Goal: Task Accomplishment & Management: Complete application form

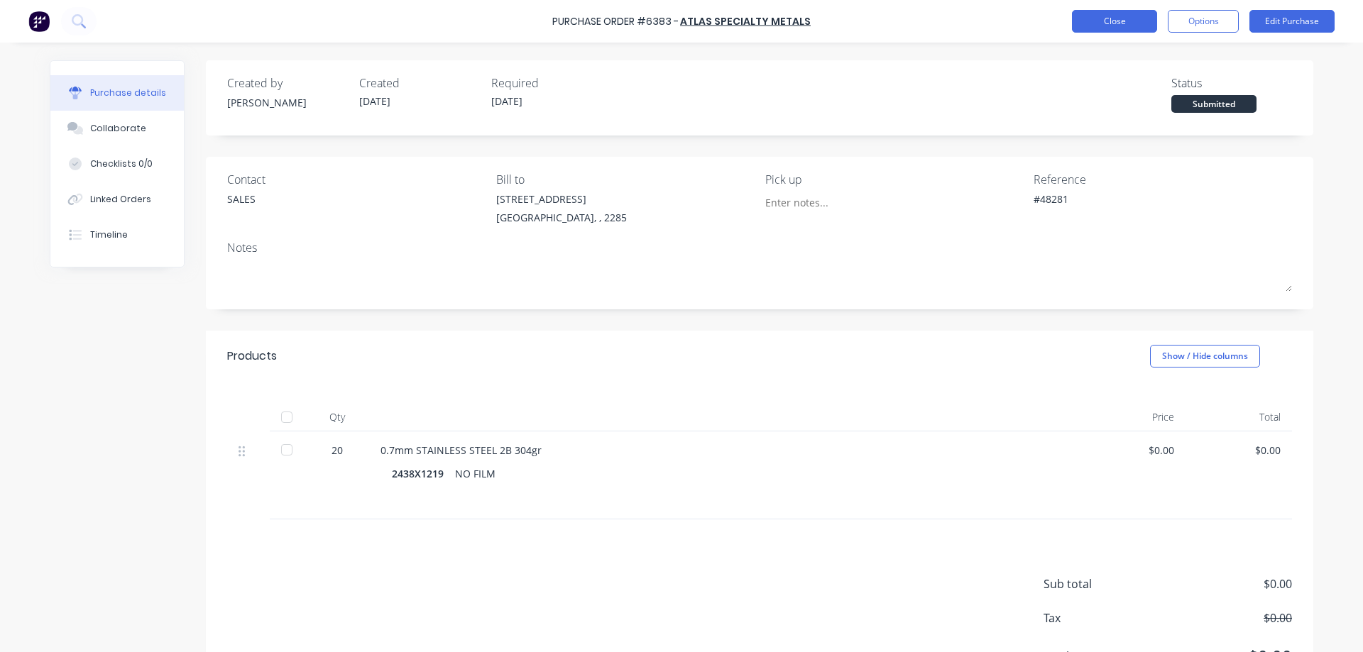
click at [1115, 28] on button "Close" at bounding box center [1114, 21] width 85 height 23
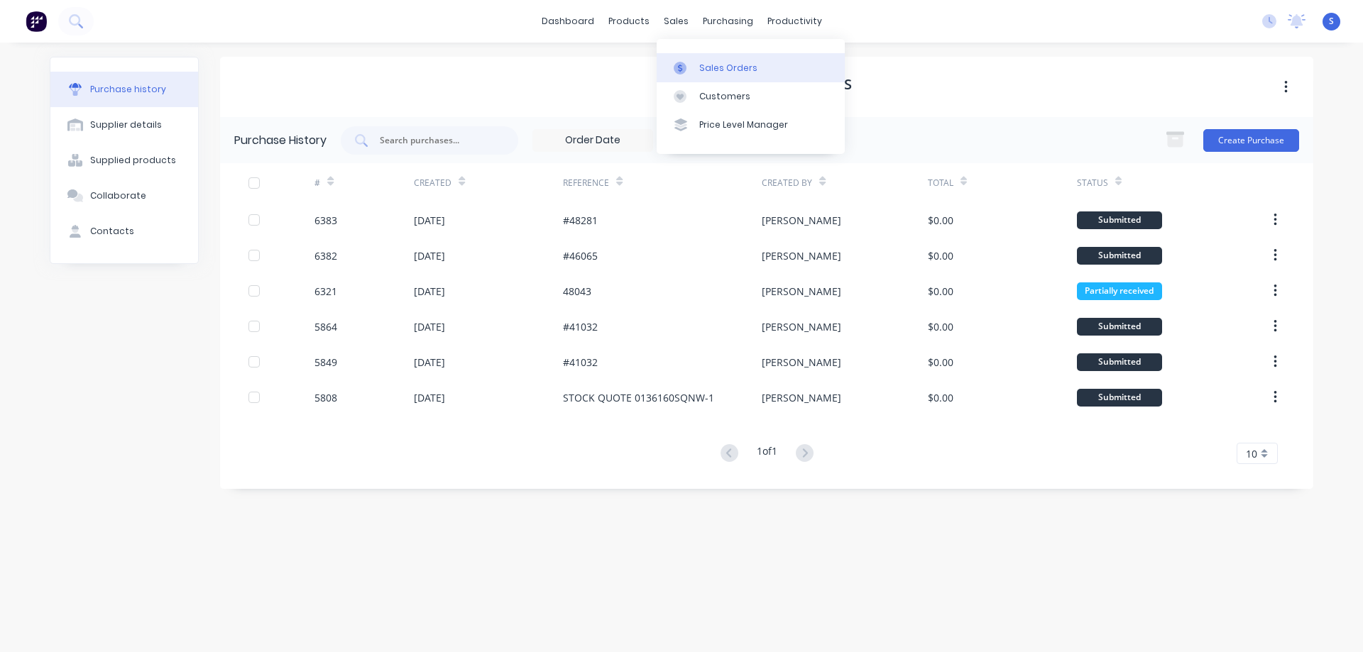
click at [723, 59] on link "Sales Orders" at bounding box center [751, 67] width 188 height 28
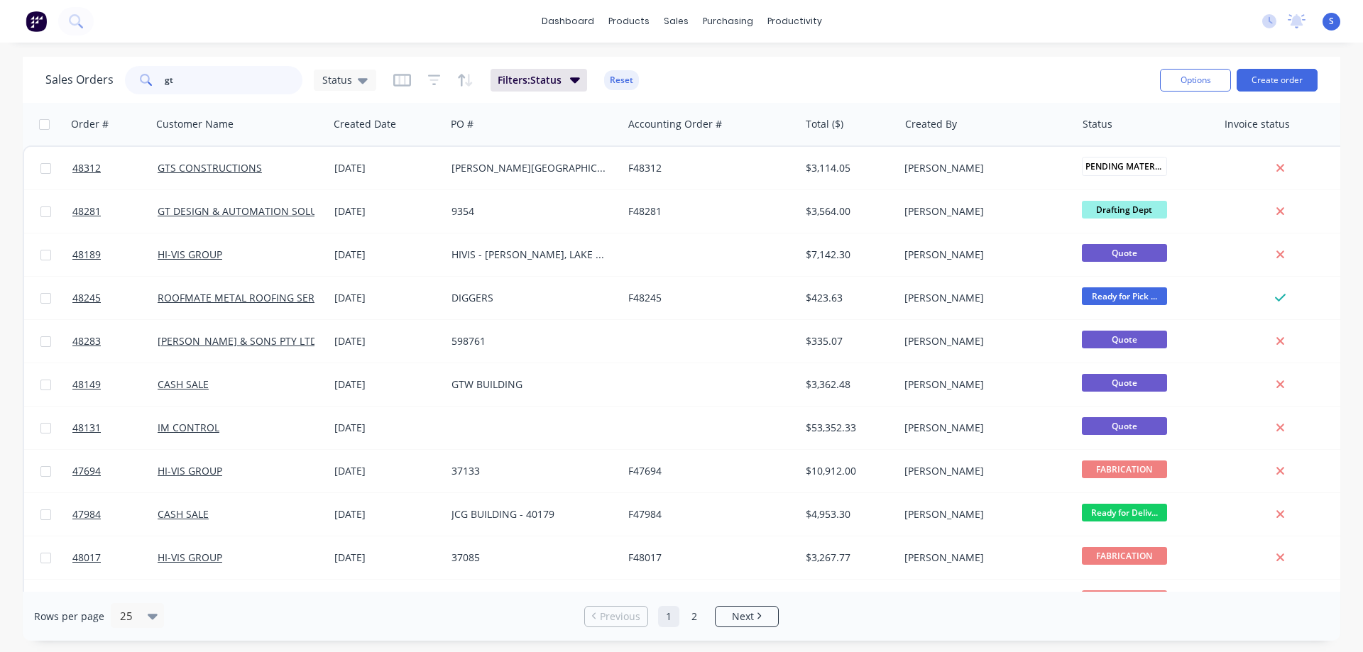
click at [232, 83] on input "gt" at bounding box center [234, 80] width 138 height 28
click at [236, 82] on input "gt" at bounding box center [234, 80] width 138 height 28
click at [1275, 78] on button "Create order" at bounding box center [1277, 80] width 81 height 23
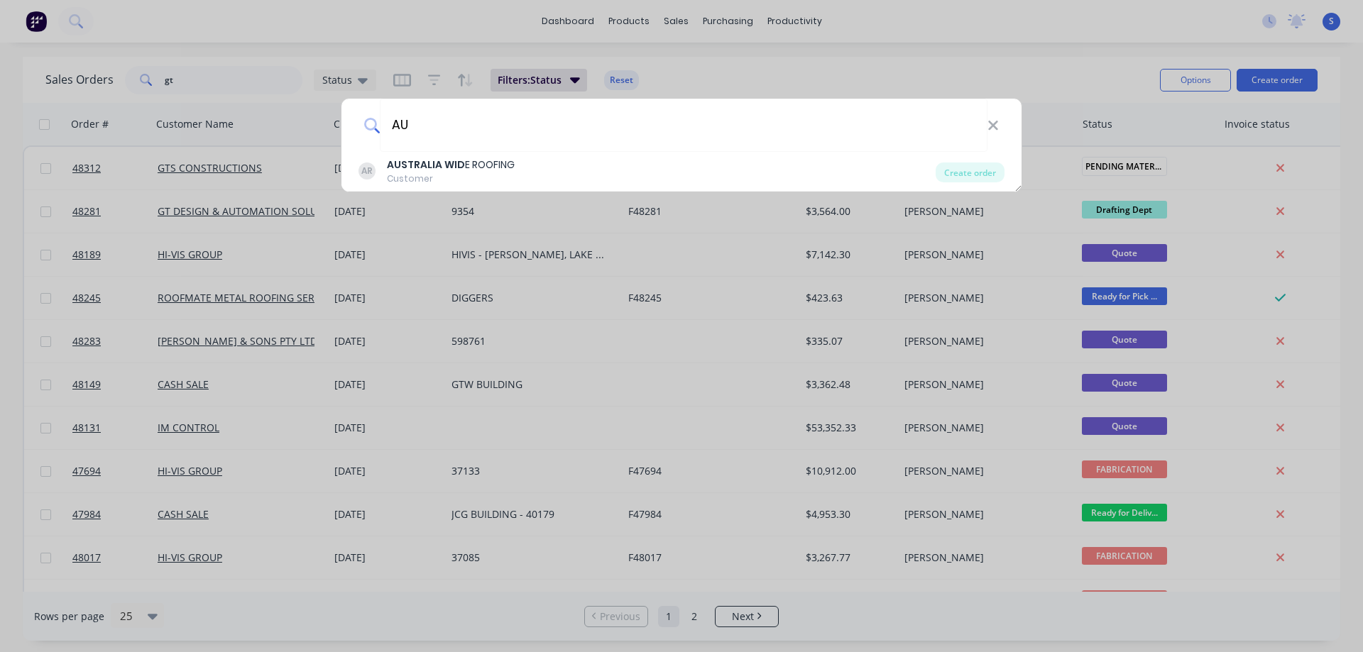
type input "A"
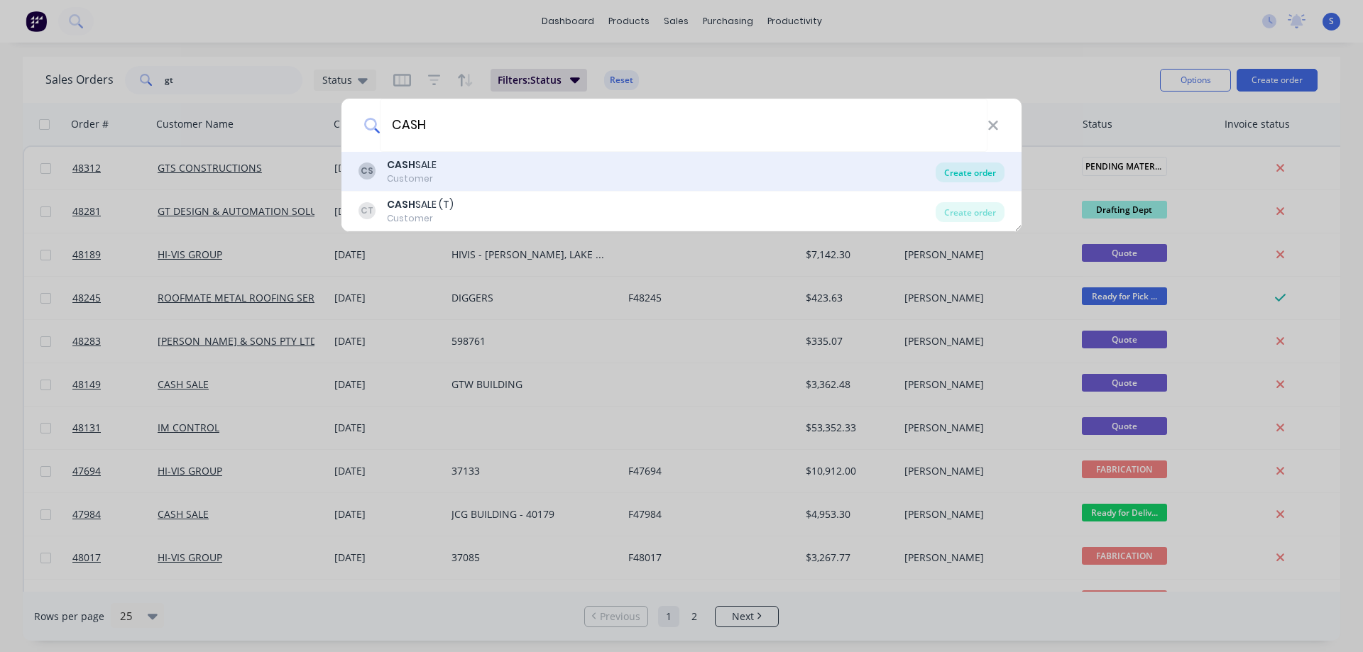
type input "CASH"
click at [970, 170] on div "Create order" at bounding box center [970, 173] width 69 height 20
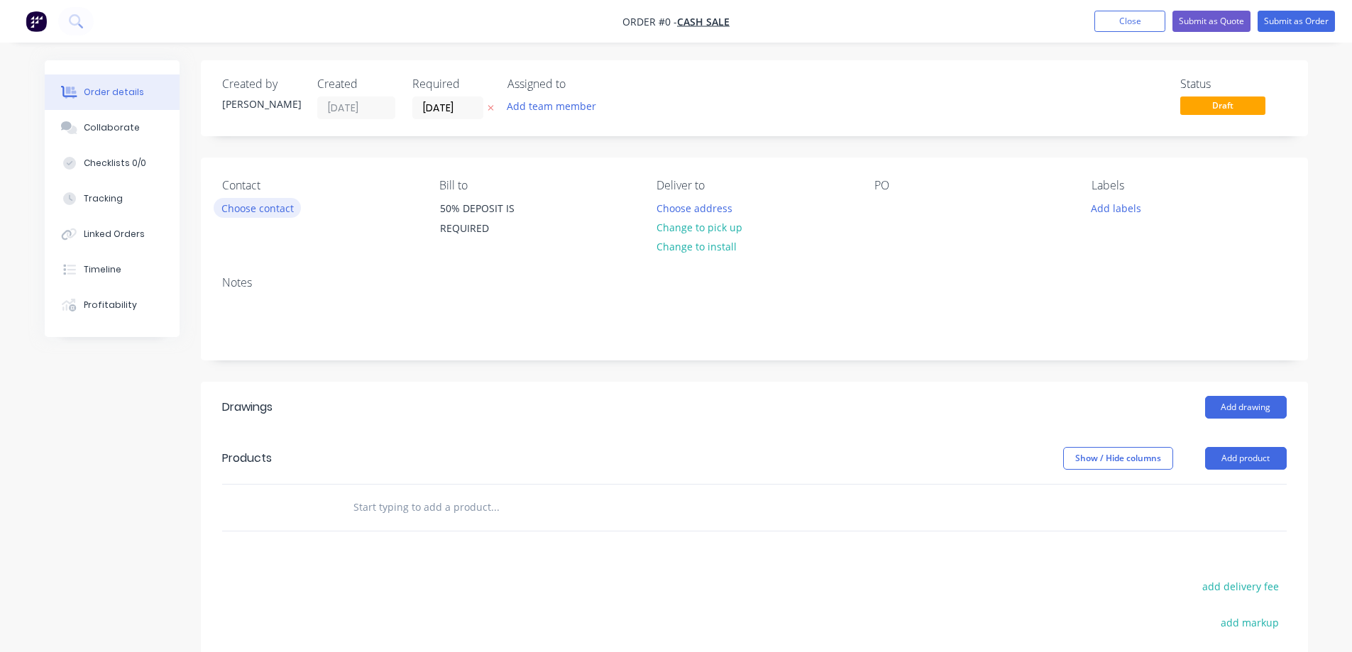
click at [266, 208] on button "Choose contact" at bounding box center [257, 207] width 87 height 19
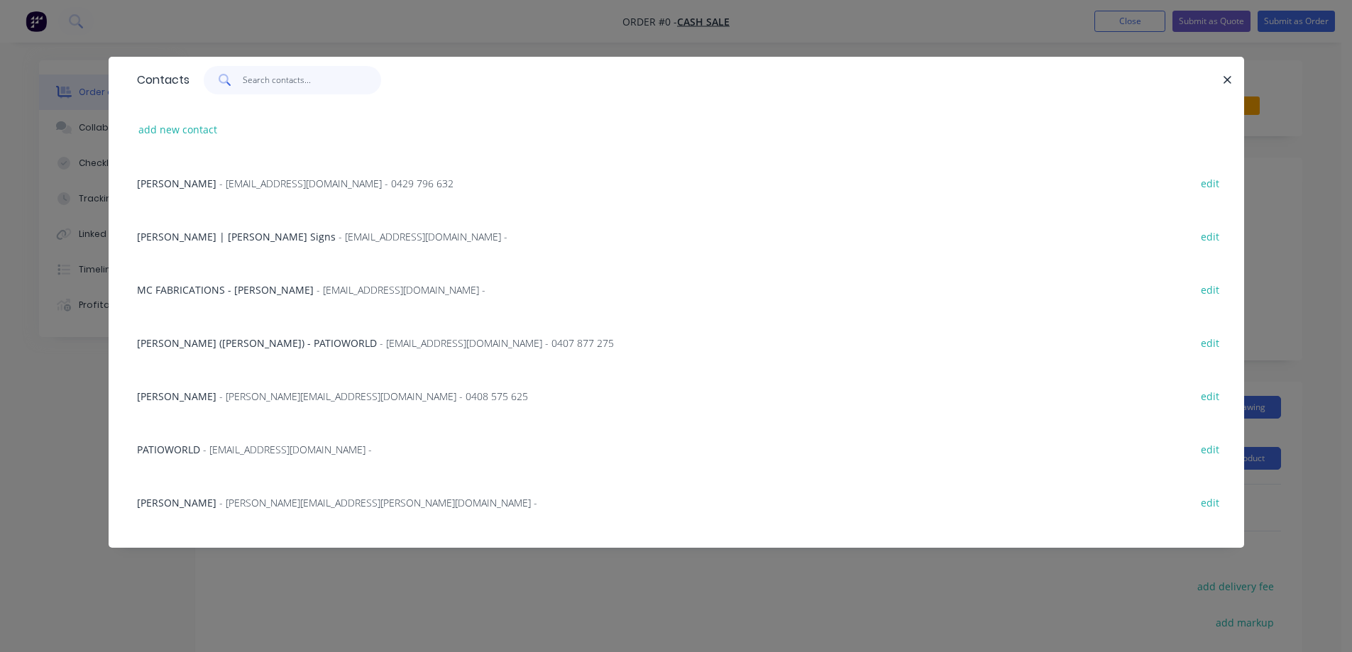
click at [258, 80] on input "text" at bounding box center [312, 80] width 138 height 28
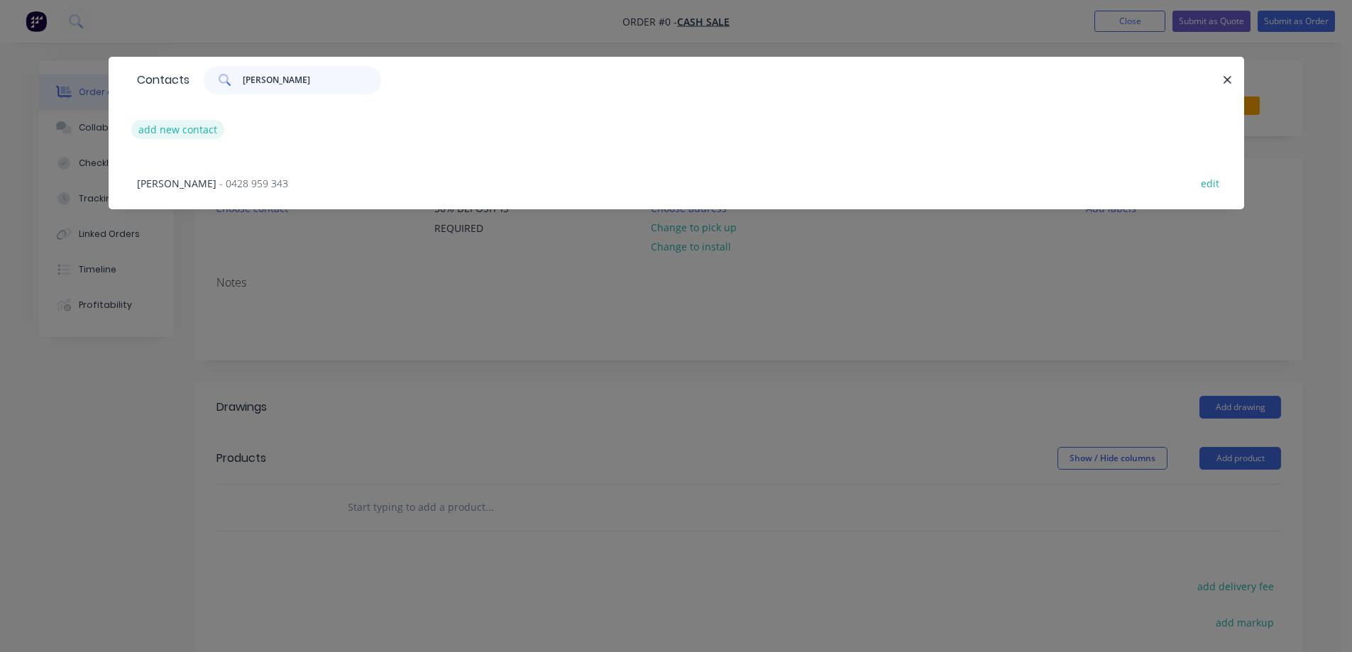
type input "[PERSON_NAME]"
click at [185, 132] on button "add new contact" at bounding box center [178, 129] width 94 height 19
select select "AU"
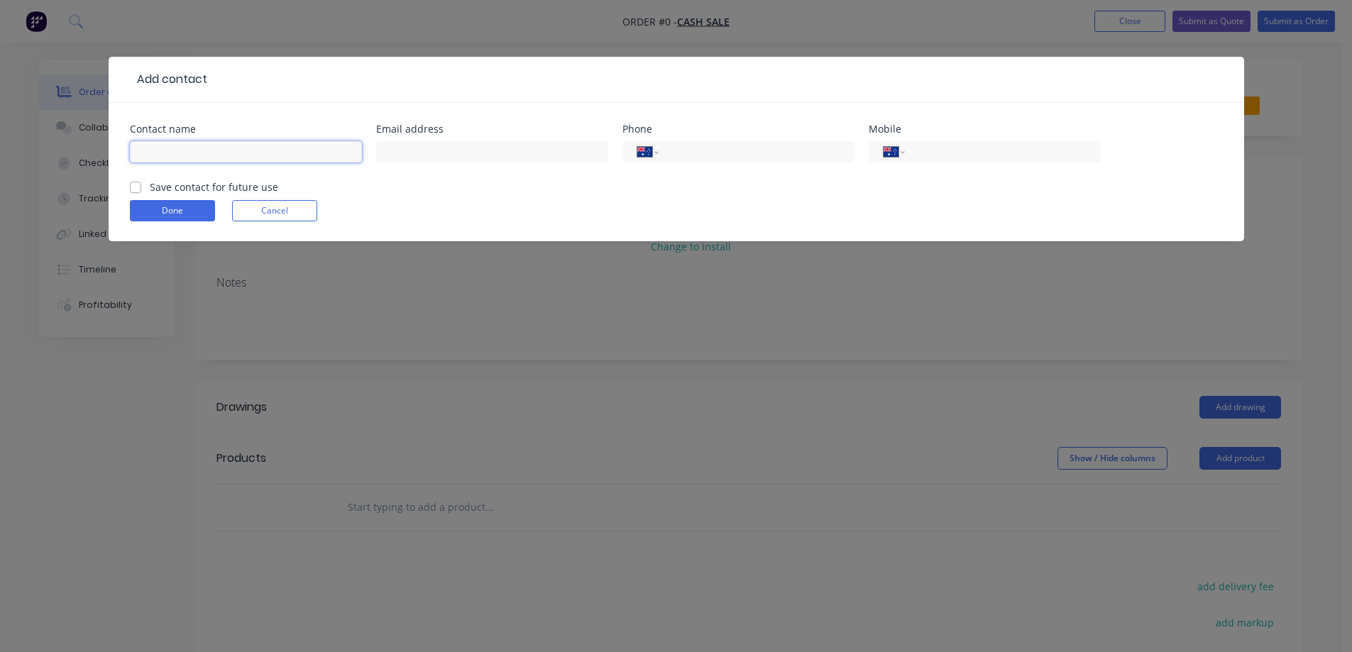
click at [229, 156] on input "text" at bounding box center [246, 151] width 232 height 21
paste input "[PERSON_NAME]"
type input "[PERSON_NAME]"
click at [150, 192] on label "Save contact for future use" at bounding box center [214, 187] width 128 height 15
click at [136, 192] on input "Save contact for future use" at bounding box center [135, 186] width 11 height 13
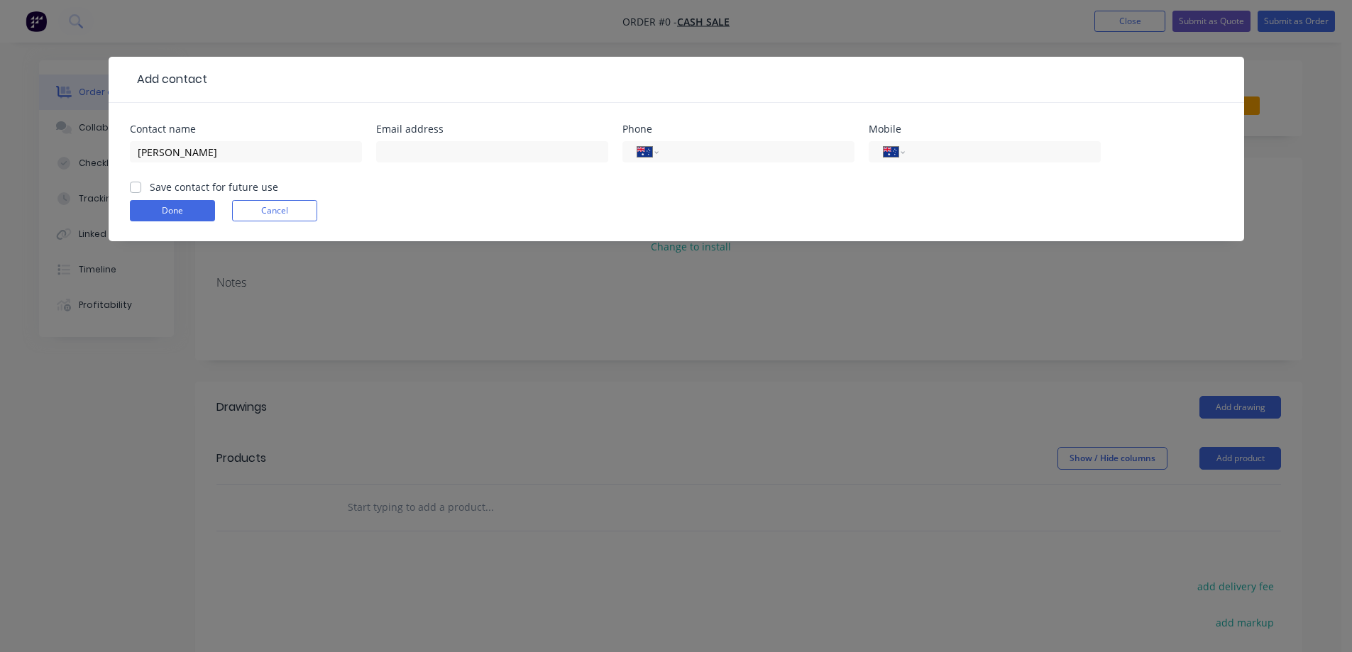
checkbox input "true"
click at [719, 147] on input "tel" at bounding box center [754, 152] width 170 height 16
paste input "[PHONE_NUMBER]"
type input "[PHONE_NUMBER]"
click at [485, 146] on input "text" at bounding box center [492, 151] width 232 height 21
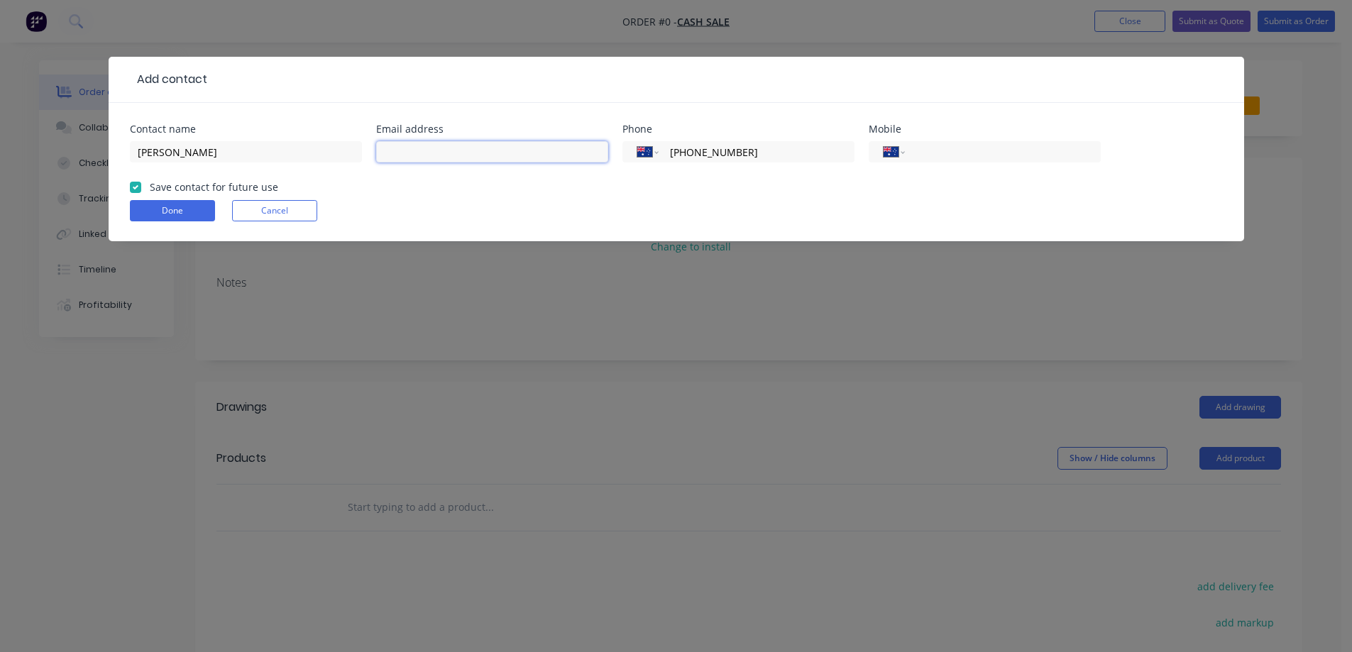
paste input "[EMAIL_ADDRESS][DOMAIN_NAME]"
type input "[EMAIL_ADDRESS][DOMAIN_NAME]"
click at [221, 148] on input "[PERSON_NAME]" at bounding box center [246, 151] width 232 height 21
type input "[PERSON_NAME] - AWFS"
click at [173, 217] on button "Done" at bounding box center [172, 210] width 85 height 21
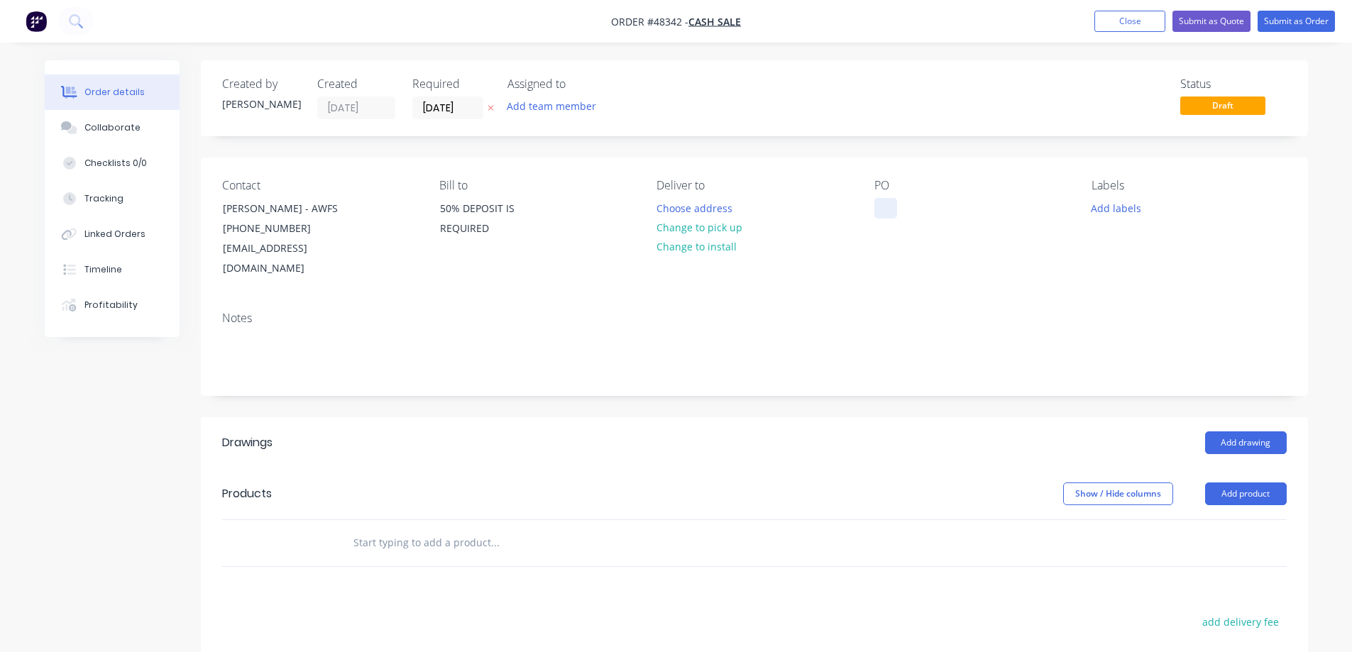
click at [881, 207] on div at bounding box center [886, 208] width 23 height 21
click at [1126, 211] on button "Add labels" at bounding box center [1116, 207] width 65 height 19
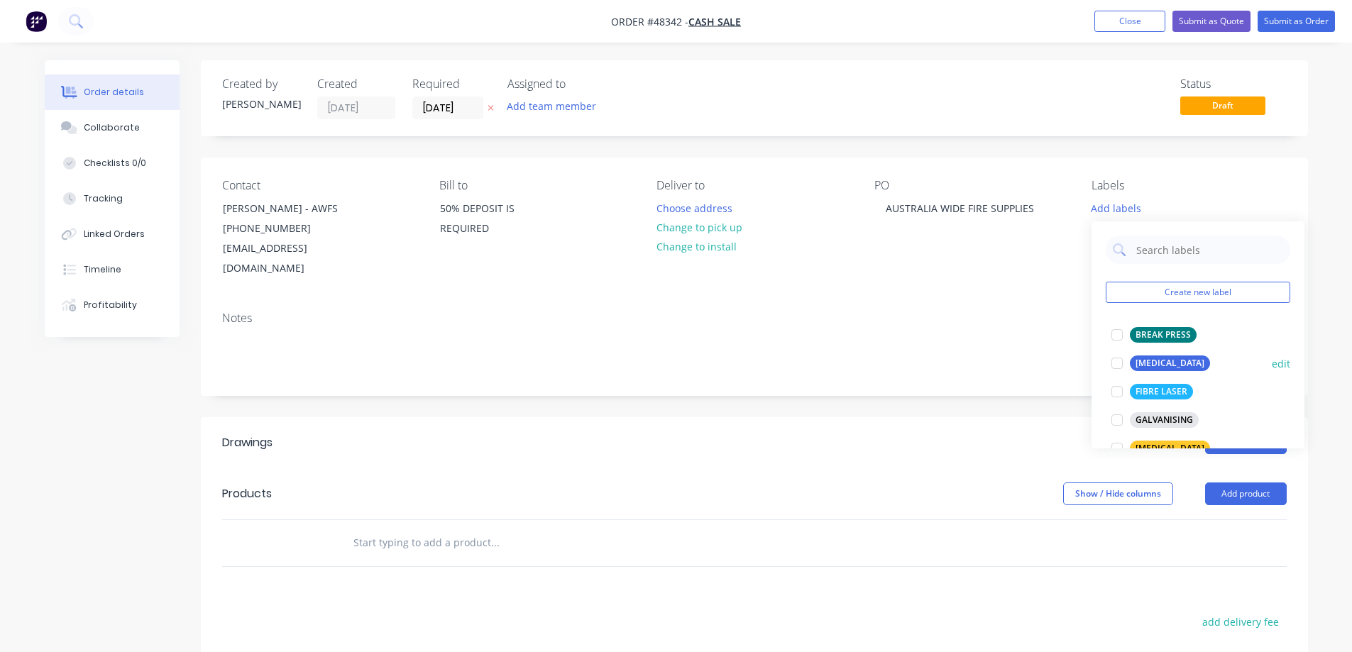
click at [1115, 365] on div at bounding box center [1117, 363] width 28 height 28
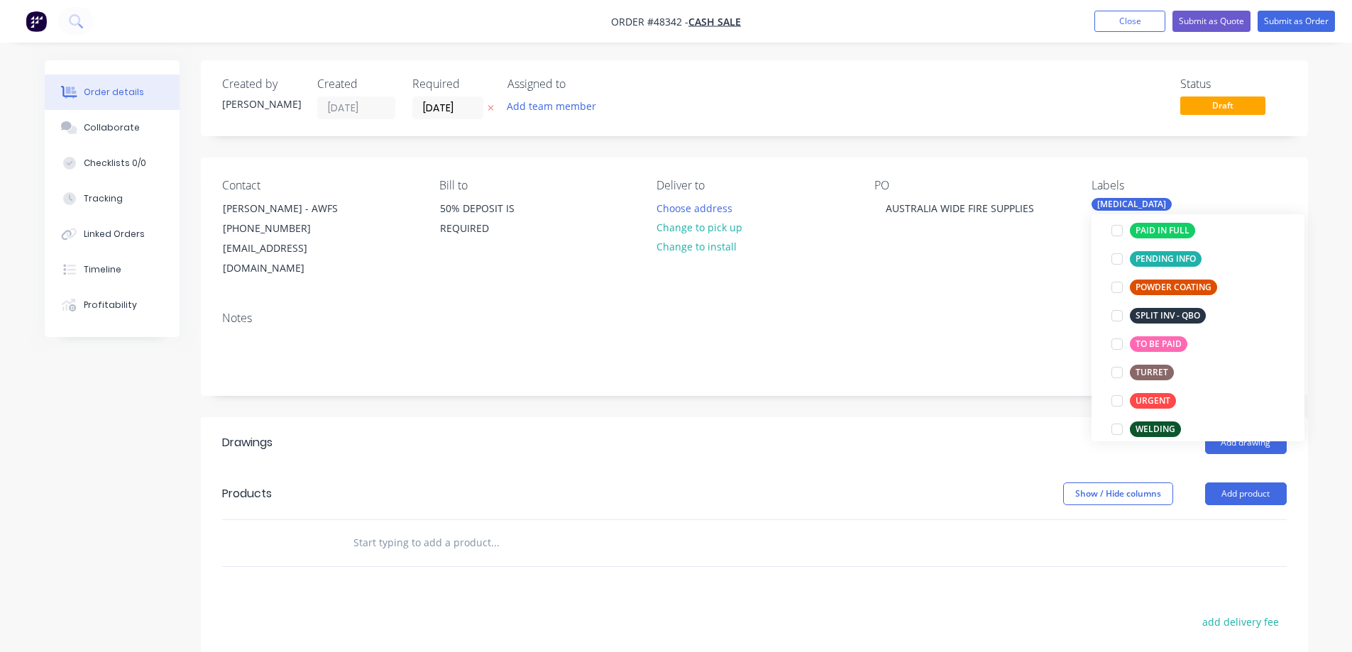
scroll to position [284, 0]
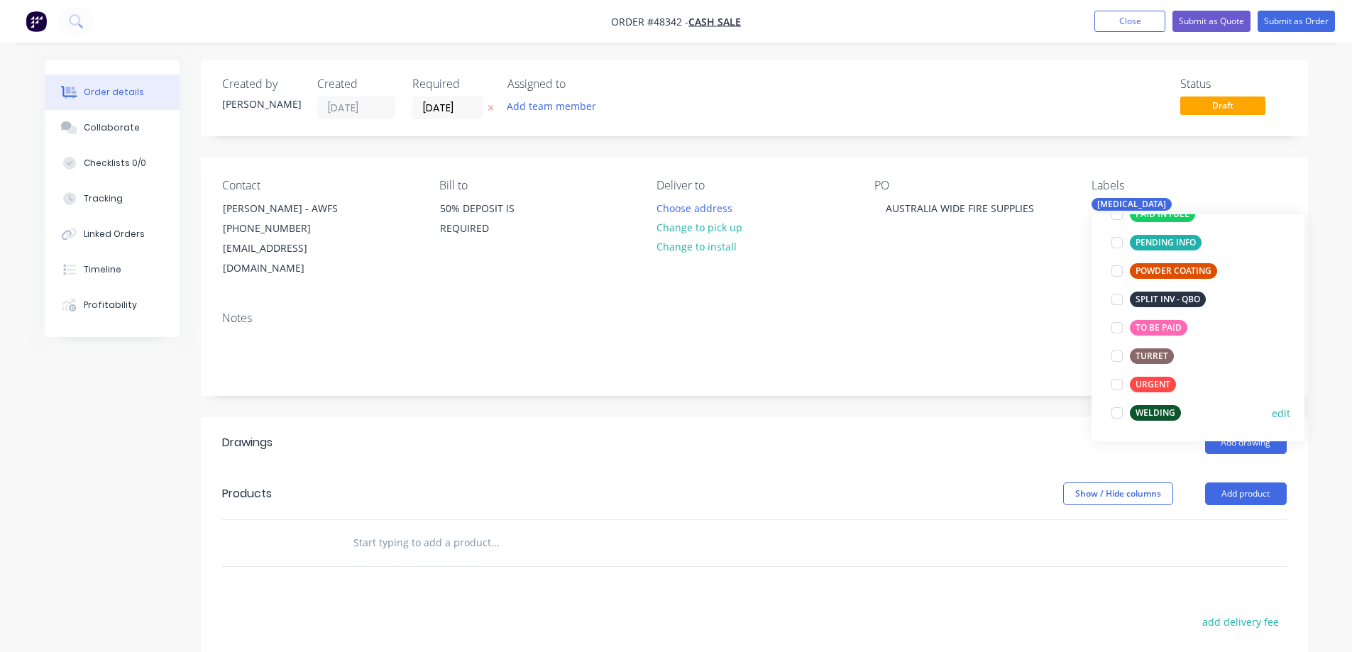
click at [1121, 415] on div at bounding box center [1117, 413] width 28 height 28
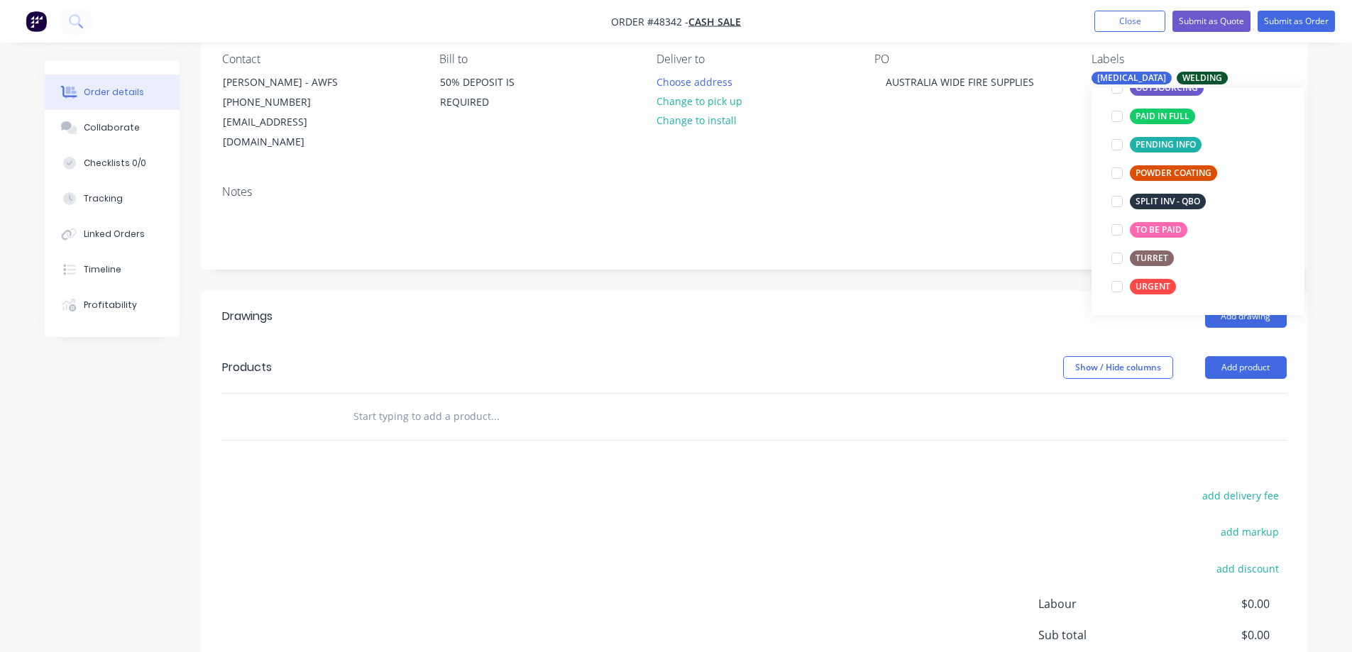
scroll to position [142, 0]
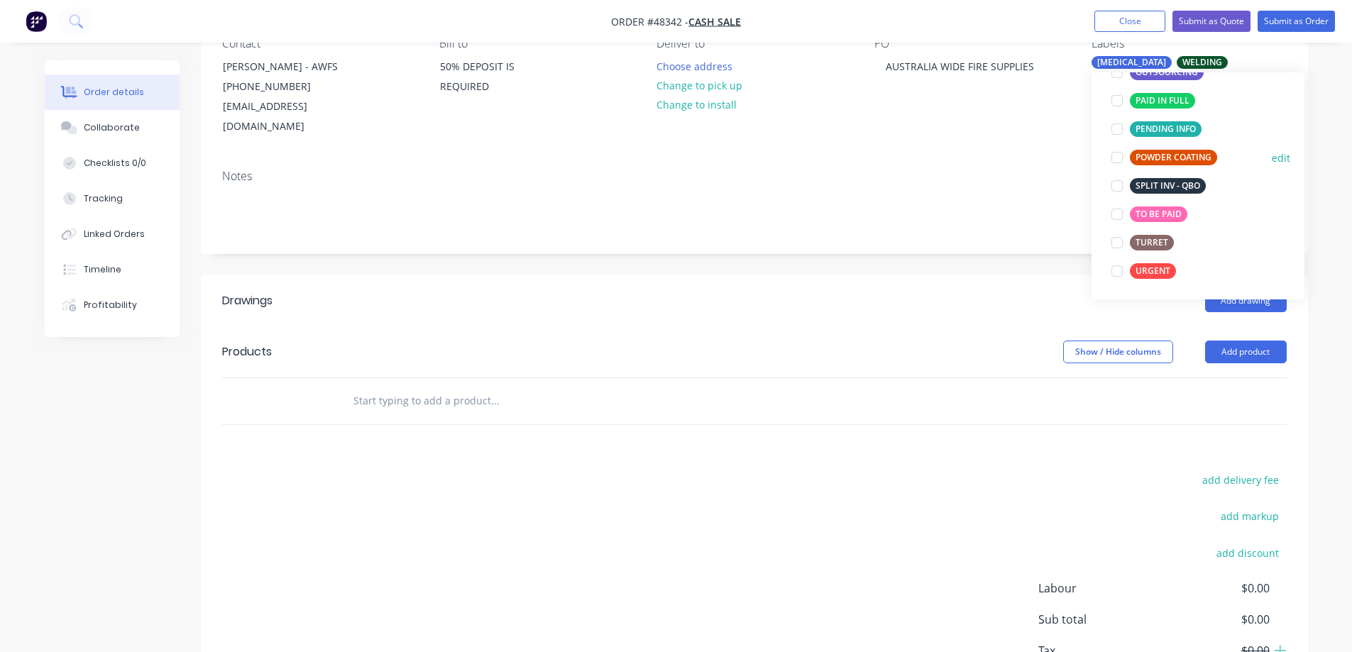
click at [1120, 157] on div at bounding box center [1117, 157] width 28 height 28
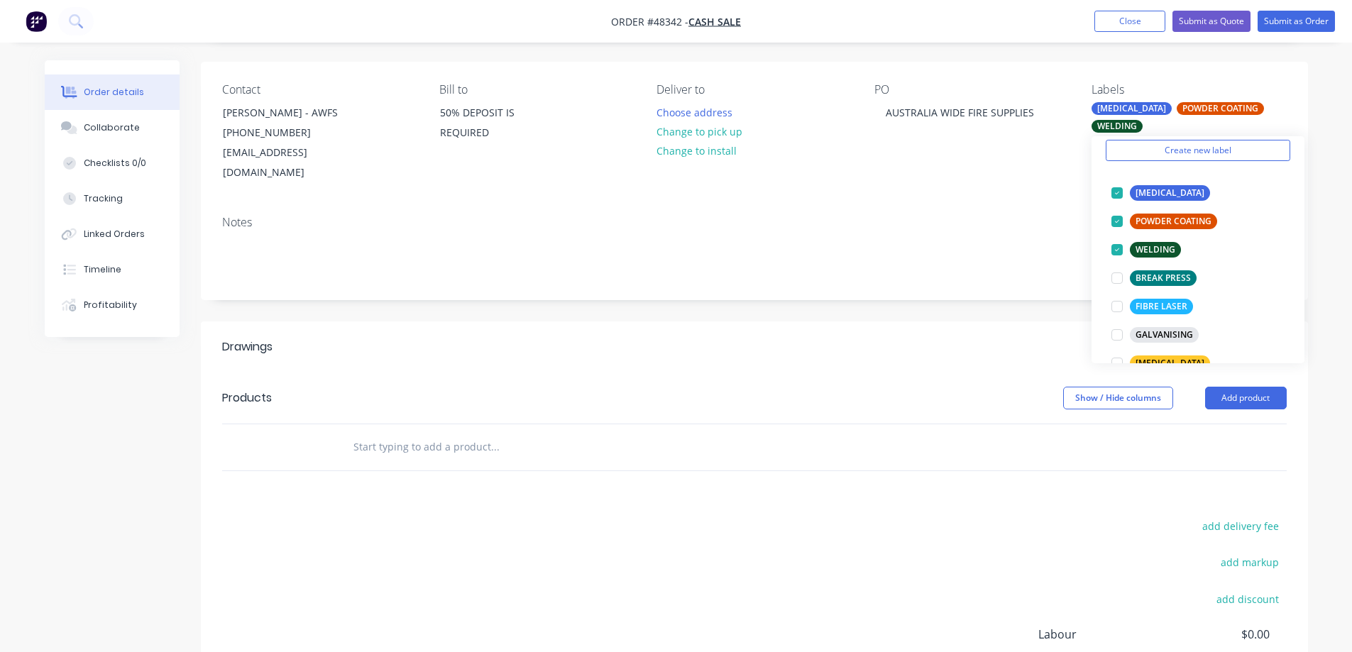
scroll to position [71, 0]
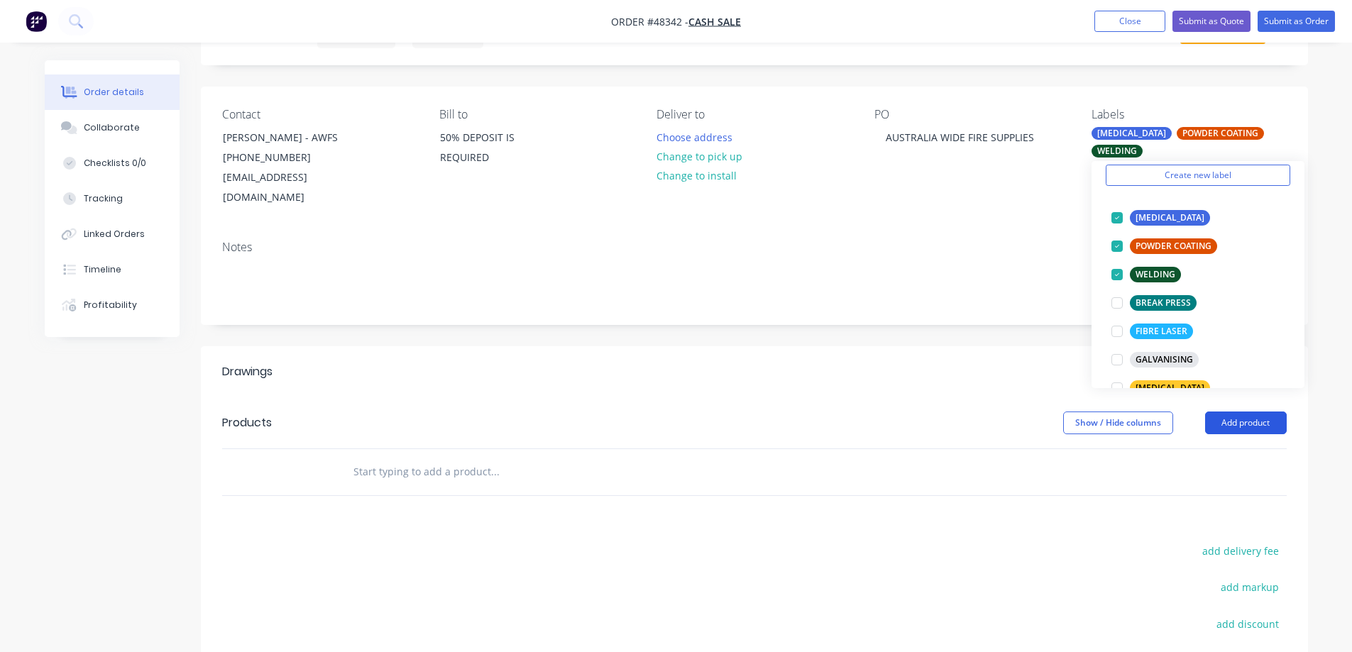
click at [1268, 412] on button "Add product" at bounding box center [1246, 423] width 82 height 23
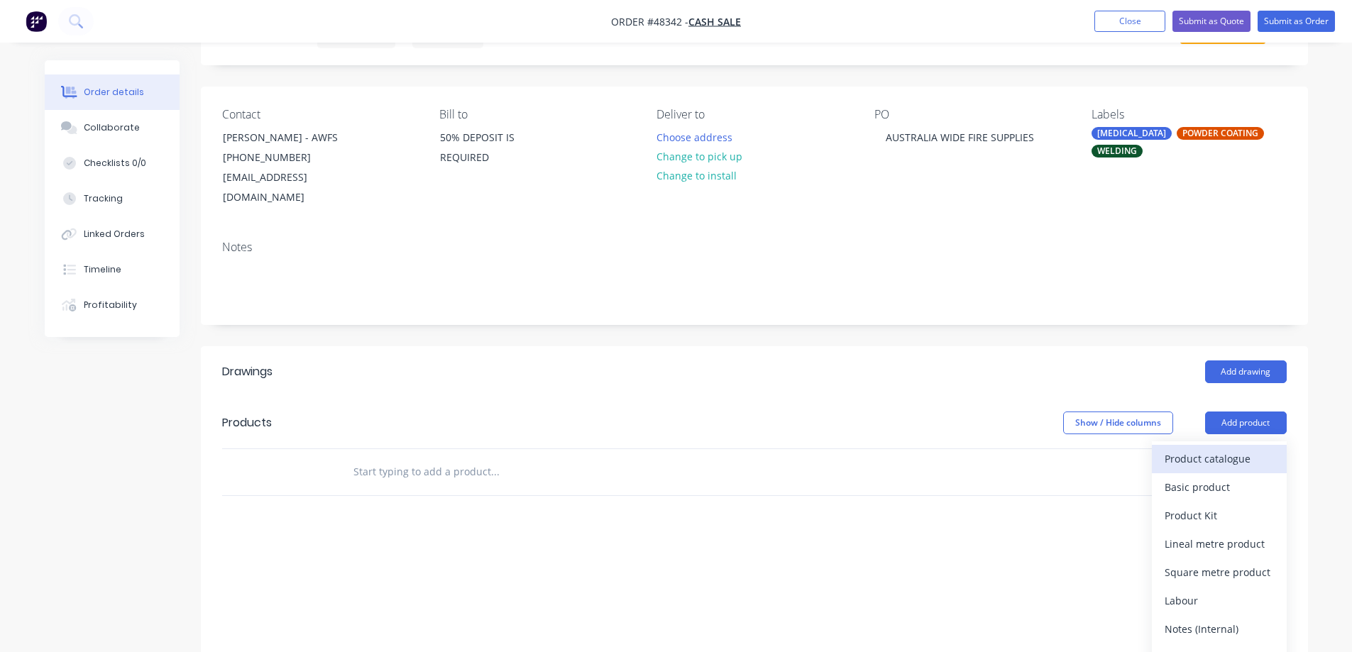
click at [1193, 449] on div "Product catalogue" at bounding box center [1219, 459] width 109 height 21
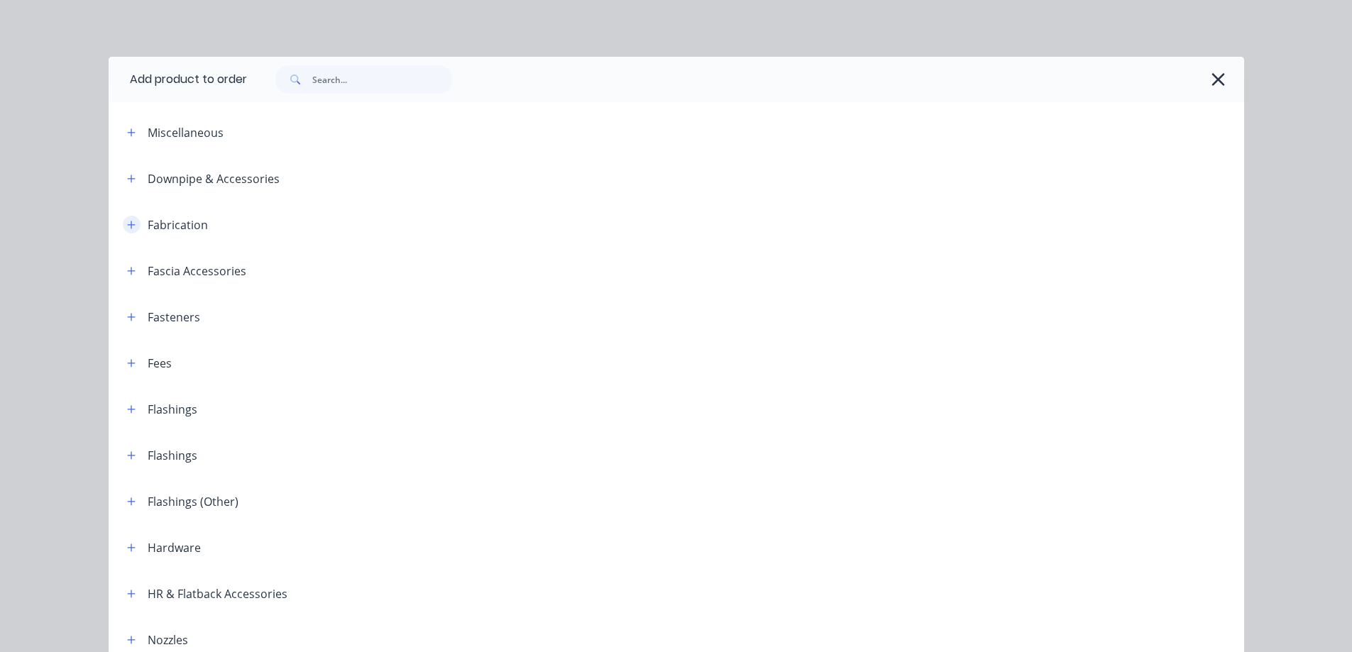
click at [123, 231] on button "button" at bounding box center [132, 225] width 18 height 18
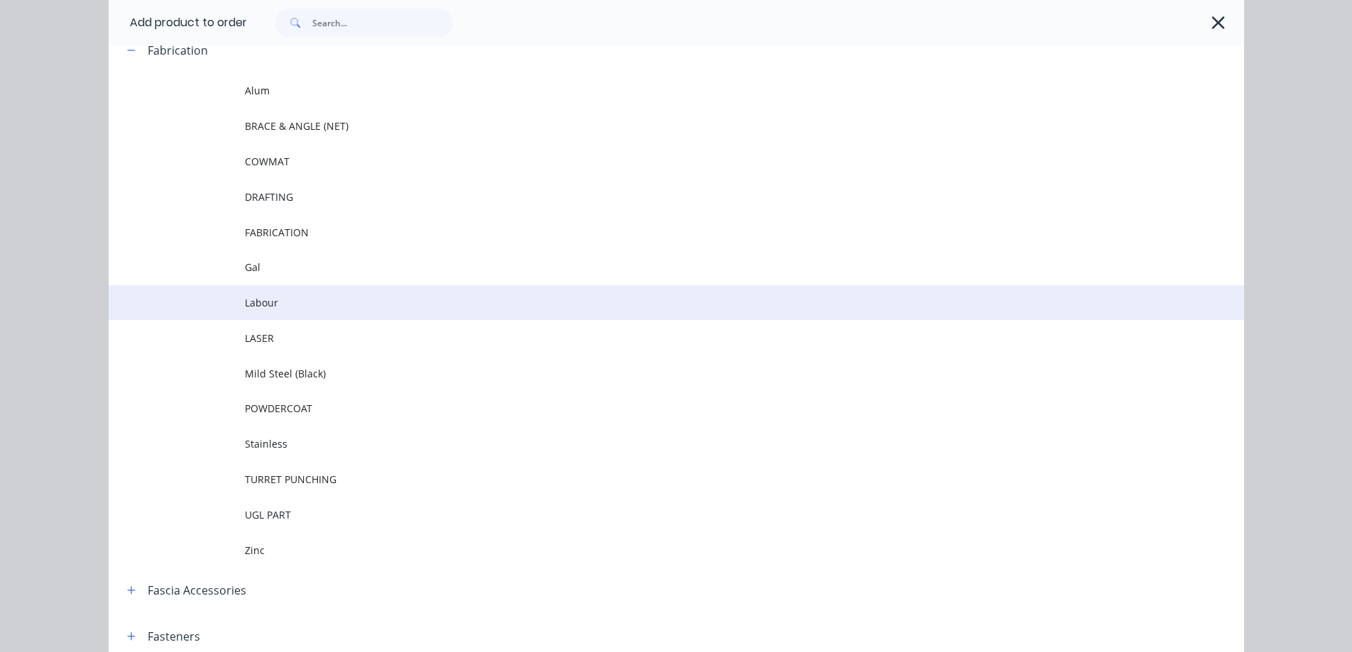
scroll to position [142, 0]
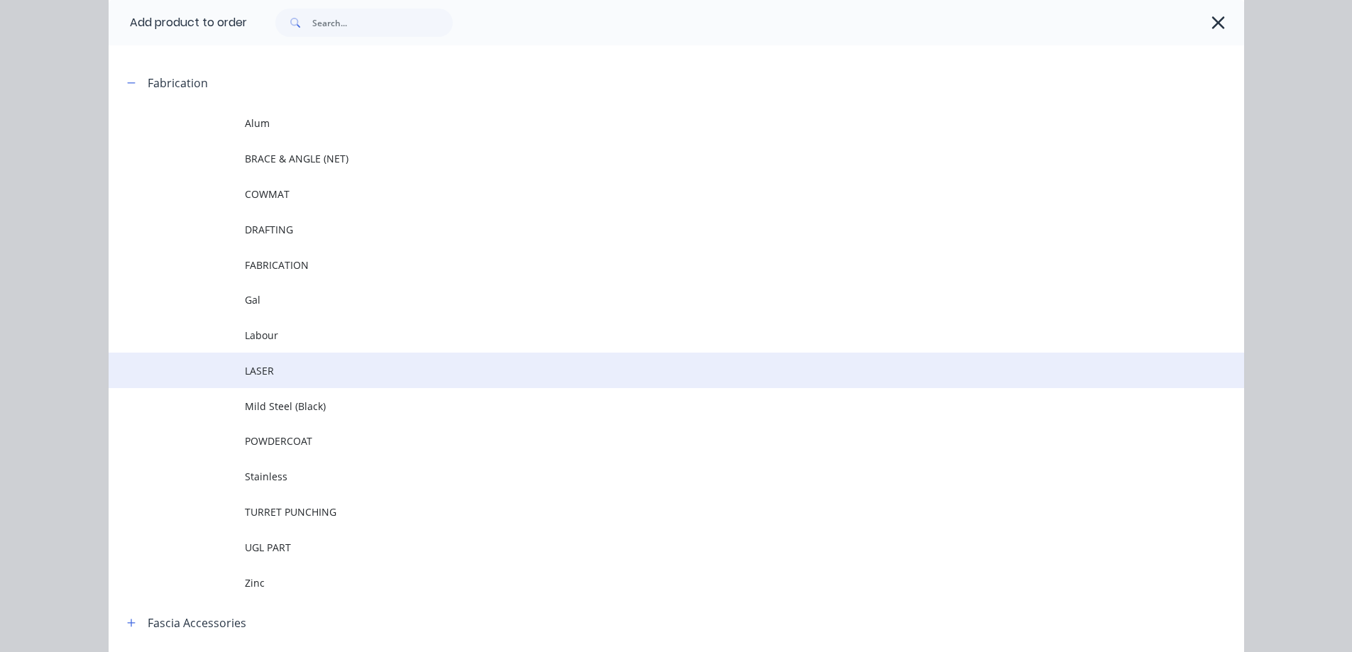
click at [245, 373] on span "LASER" at bounding box center [644, 370] width 799 height 15
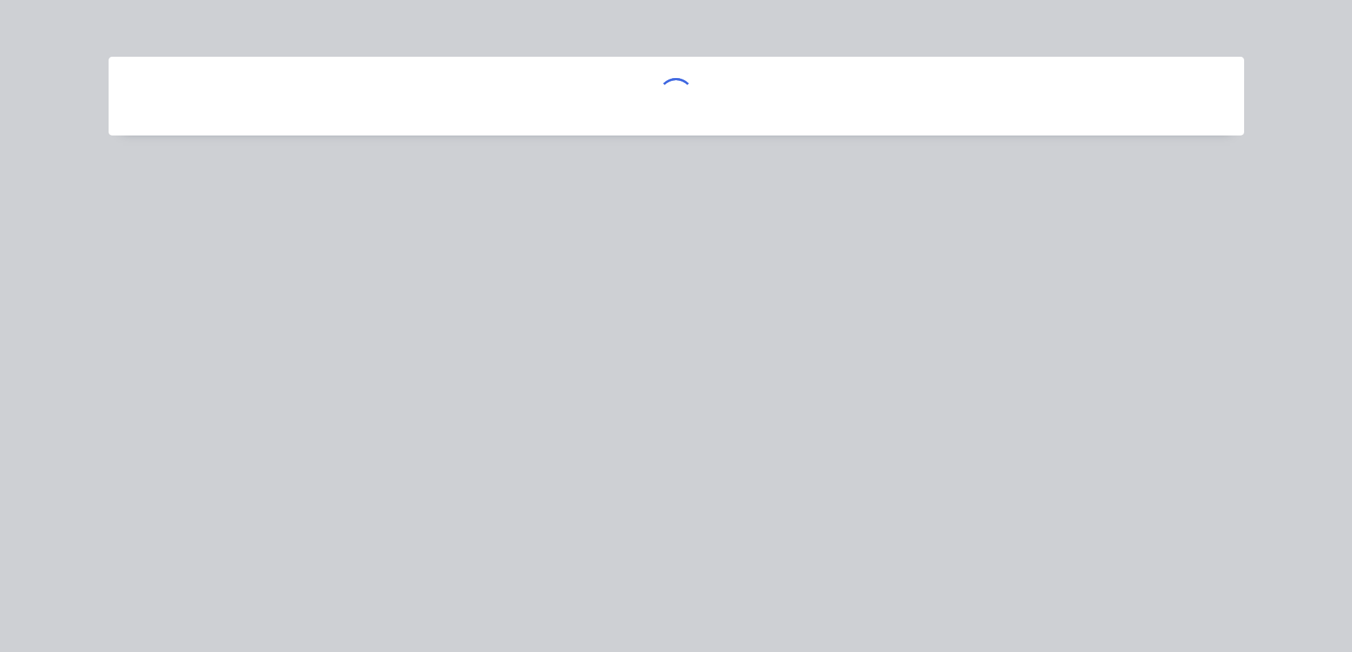
scroll to position [0, 0]
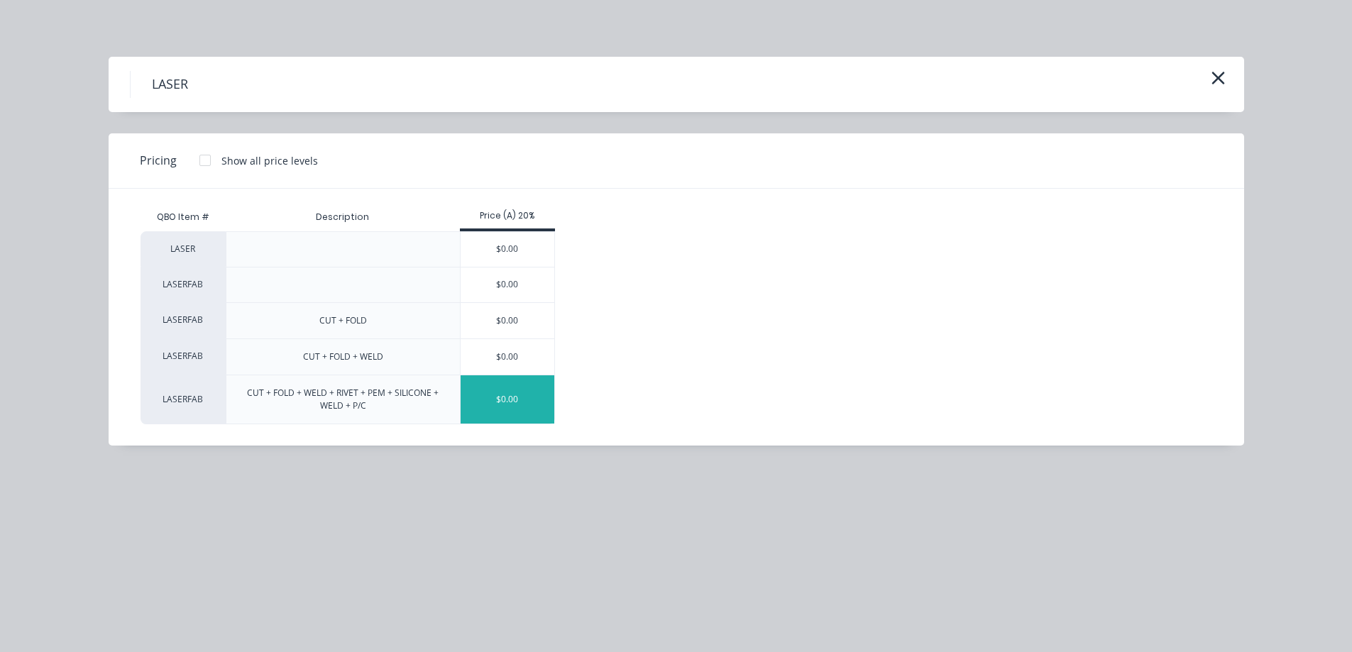
click at [503, 390] on div "$0.00" at bounding box center [508, 400] width 94 height 48
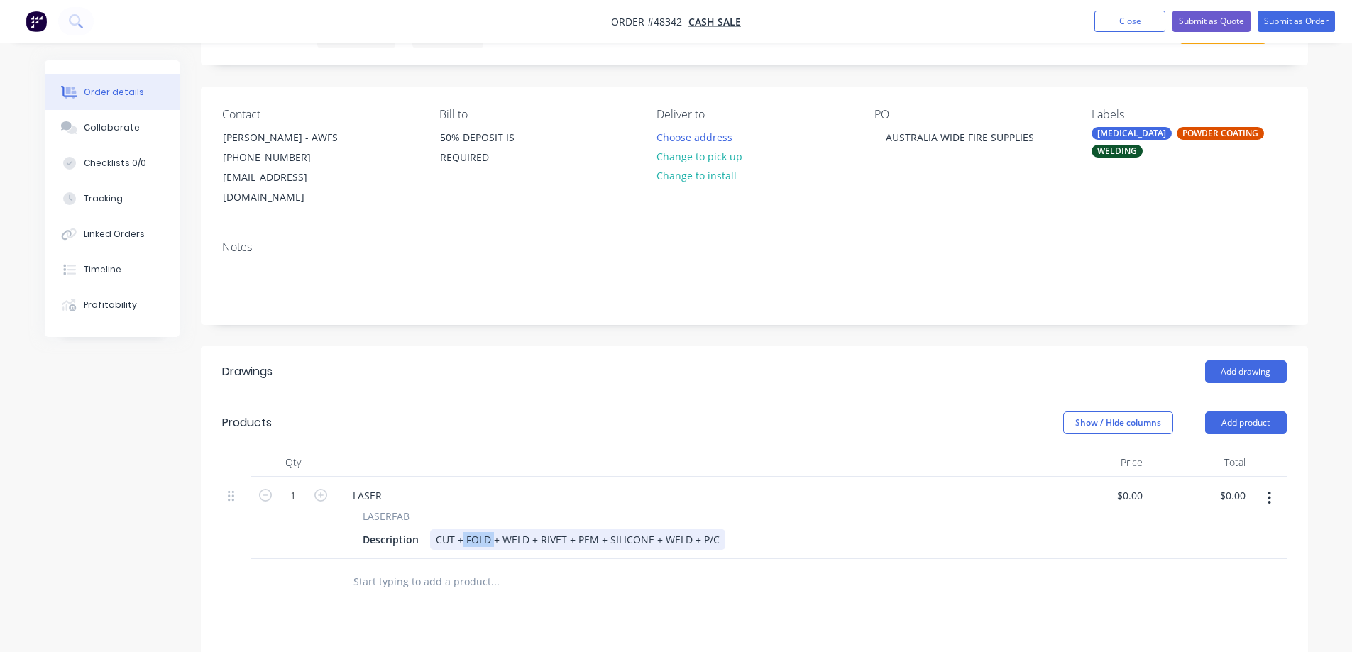
drag, startPoint x: 462, startPoint y: 518, endPoint x: 492, endPoint y: 525, distance: 30.7
click at [492, 530] on div "CUT + FOLD + WELD + RIVET + PEM + SILICONE + WELD + P/C" at bounding box center [577, 540] width 295 height 21
drag, startPoint x: 490, startPoint y: 519, endPoint x: 655, endPoint y: 524, distance: 164.8
click at [655, 530] on div "CUT + WELD + RIVET + PEM + SILICONE + WELD + P/C" at bounding box center [559, 540] width 259 height 21
click at [389, 530] on div "Description" at bounding box center [390, 540] width 67 height 21
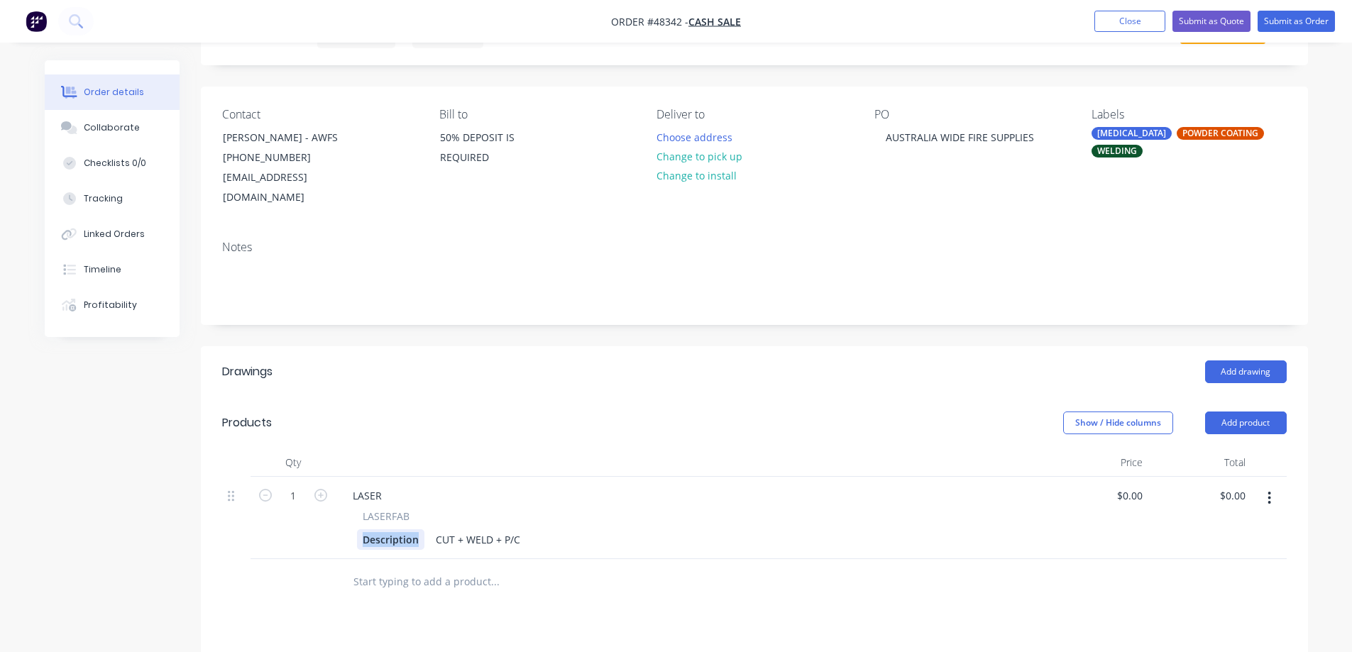
click at [389, 530] on div "Description" at bounding box center [390, 540] width 67 height 21
click at [363, 486] on div "LASER" at bounding box center [367, 496] width 52 height 21
click at [474, 530] on div "CUT + WELD + P/C" at bounding box center [517, 540] width 96 height 21
click at [1131, 486] on div "0 $0.00" at bounding box center [1129, 496] width 38 height 21
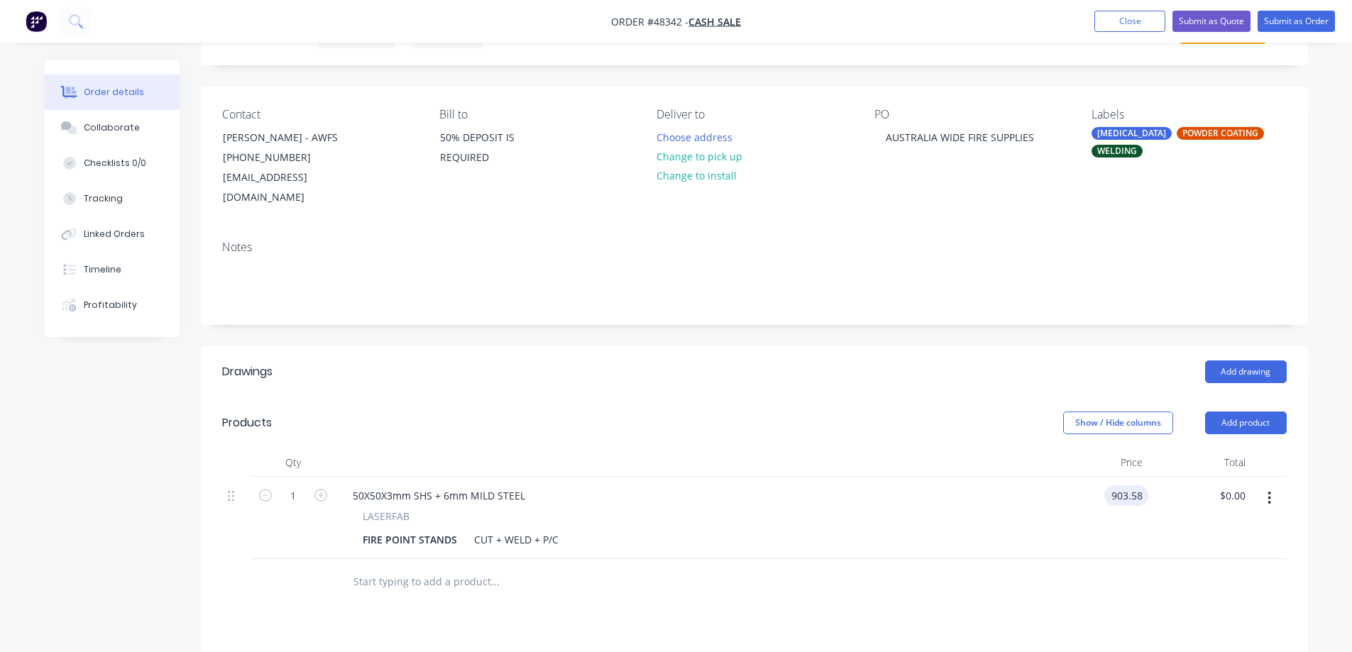
type input "$903.58"
click at [1269, 492] on icon "button" at bounding box center [1270, 498] width 3 height 13
click at [1212, 554] on div "Duplicate" at bounding box center [1219, 564] width 109 height 21
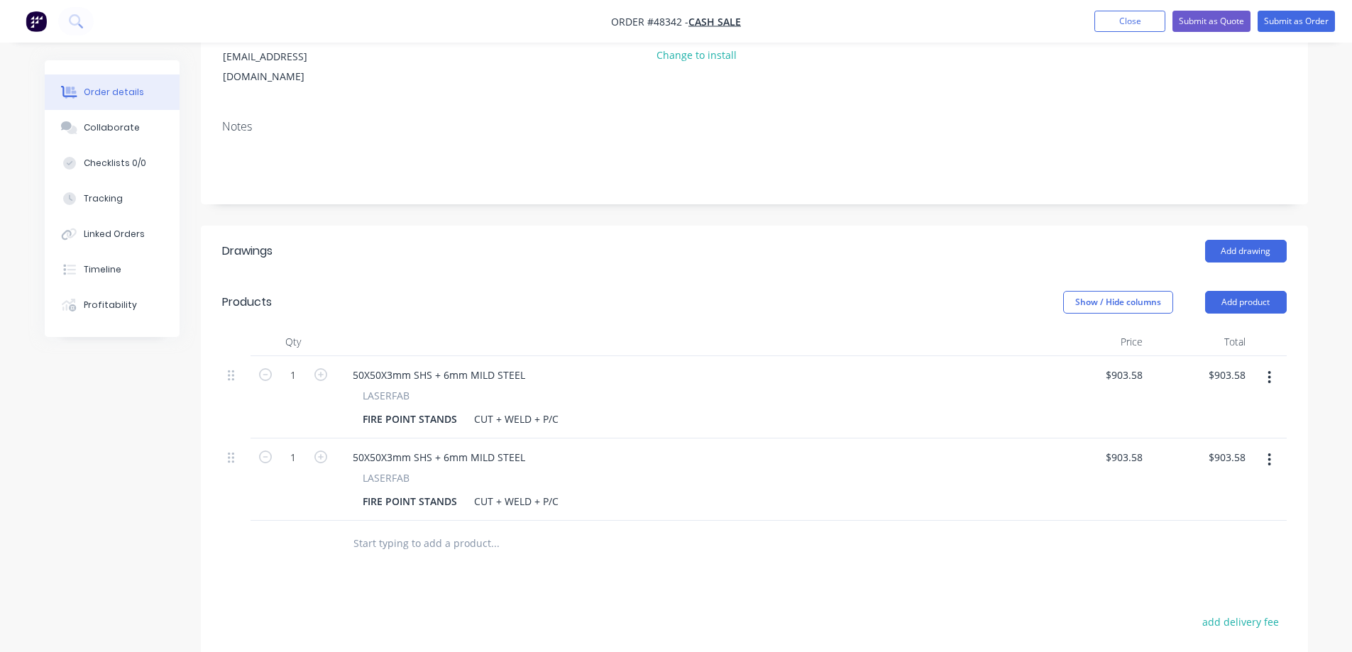
scroll to position [213, 0]
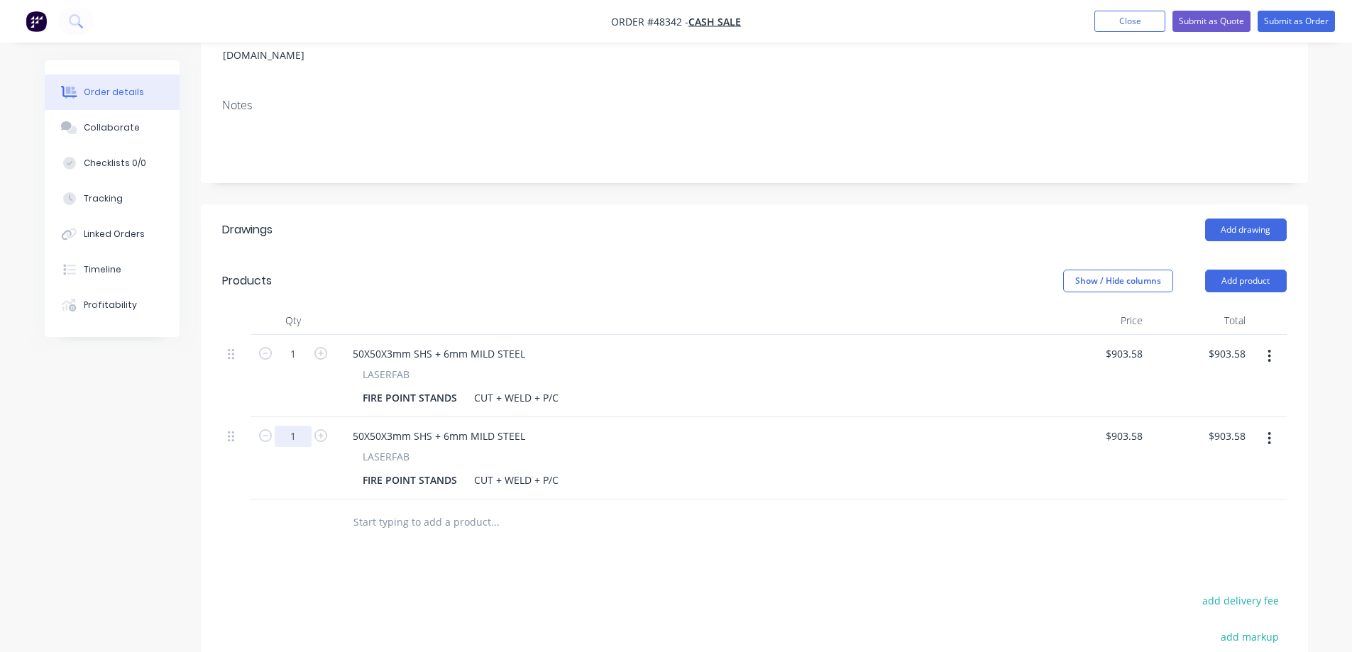
click at [301, 426] on input "1" at bounding box center [293, 436] width 37 height 21
type input "10"
type input "903.58"
type input "$9,035.80"
click at [1129, 426] on input "903.58" at bounding box center [1127, 436] width 44 height 21
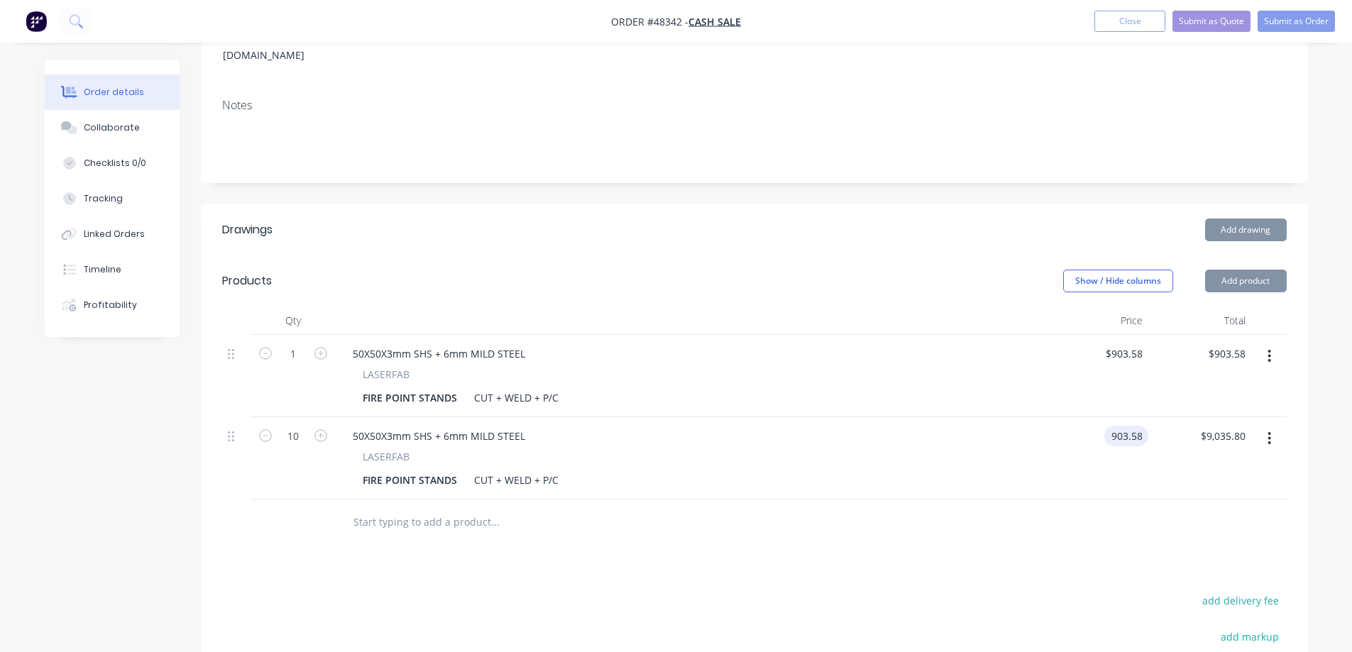
click at [1129, 426] on input "903.58" at bounding box center [1129, 436] width 38 height 21
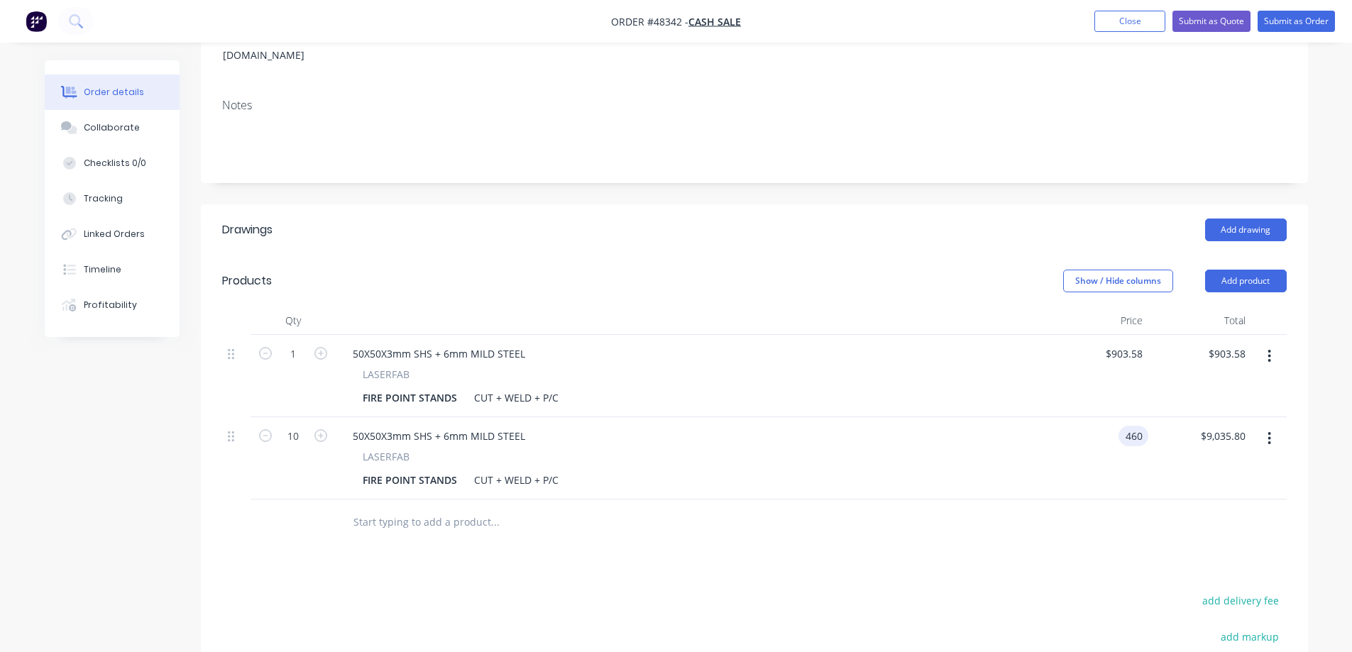
type input "$460.00"
type input "$4,600.00"
click at [1002, 565] on div "Drawings Add drawing Products Show / Hide columns Add product Qty Price Total 1…" at bounding box center [754, 529] width 1107 height 651
click at [524, 344] on div "50X50X3mm SHS + 6mm MILD STEEL" at bounding box center [438, 354] width 195 height 21
drag, startPoint x: 524, startPoint y: 334, endPoint x: 672, endPoint y: 351, distance: 149.4
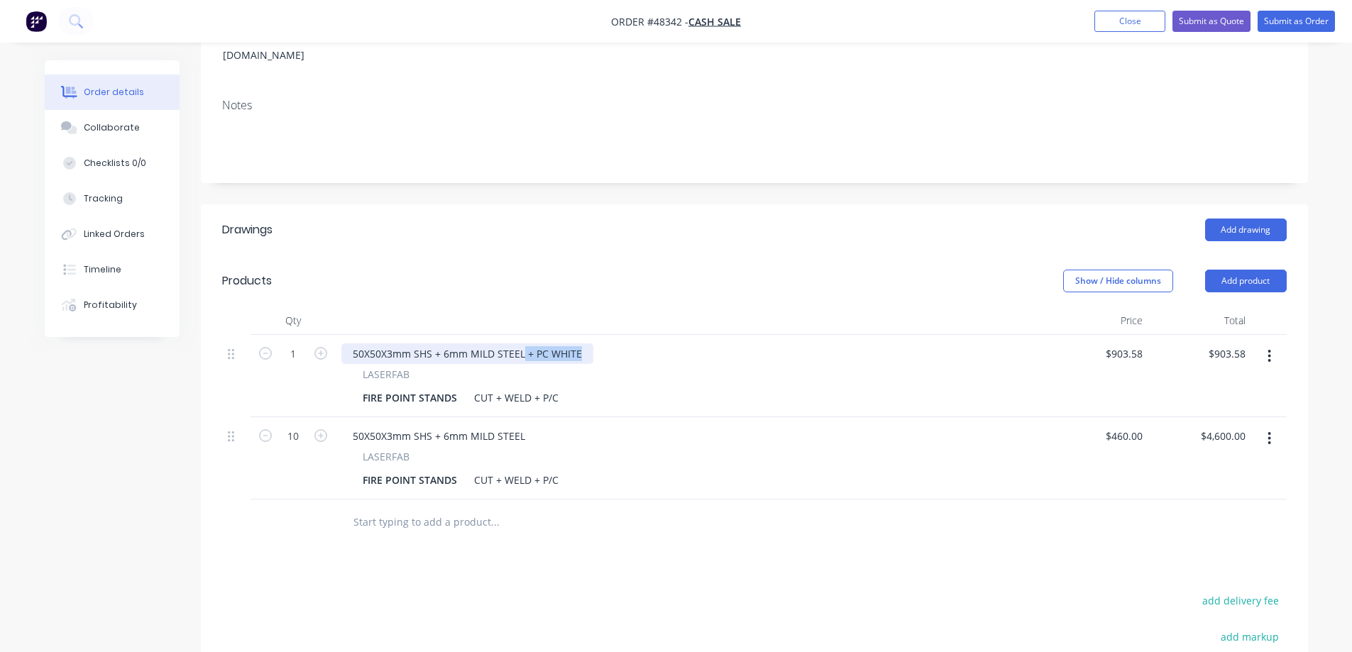
click at [672, 351] on div "50X50X3mm SHS + 6mm MILD STEEL + PC WHITE LASERFAB FIRE POINT STANDS CUT + WELD…" at bounding box center [691, 376] width 710 height 82
copy div "+ PC [PERSON_NAME]"
click at [530, 426] on div "50X50X3mm SHS + 6mm MILD STEEL" at bounding box center [438, 436] width 195 height 21
click at [525, 426] on div "50X50X3mm SHS + 6mm MILD STEEL" at bounding box center [438, 436] width 195 height 21
paste div
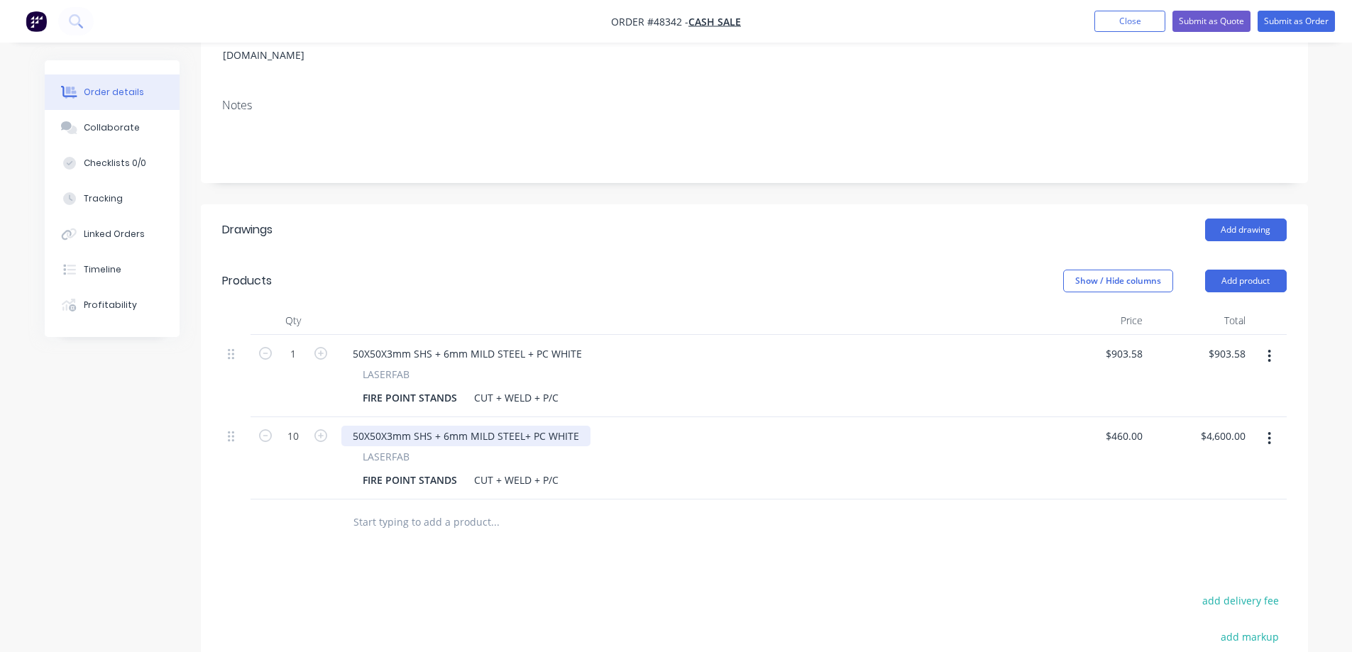
click at [523, 426] on div "50X50X3mm SHS + 6mm MILD STEEL+ PC WHITE" at bounding box center [465, 436] width 249 height 21
click at [855, 181] on div "Created by [PERSON_NAME] Created [DATE] Required [DATE] Assigned to Add team me…" at bounding box center [754, 351] width 1107 height 1008
type input "$900.00"
click at [885, 158] on div "Notes" at bounding box center [754, 134] width 1107 height 95
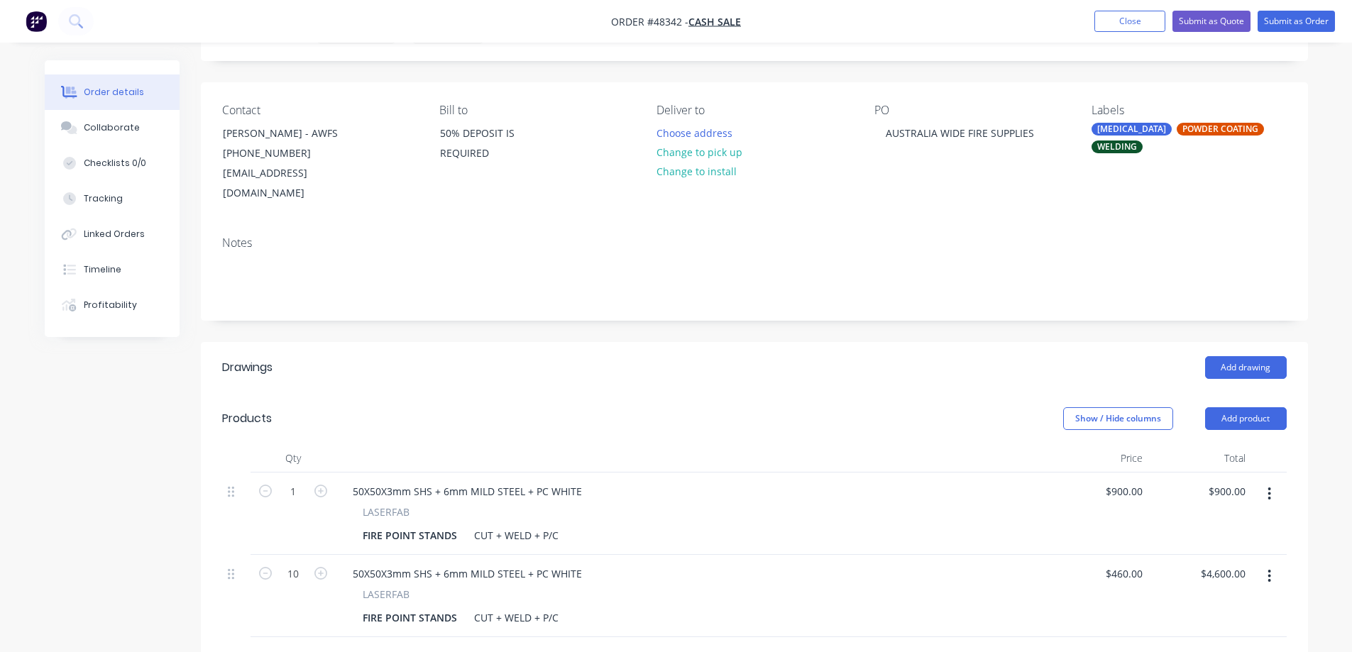
scroll to position [0, 0]
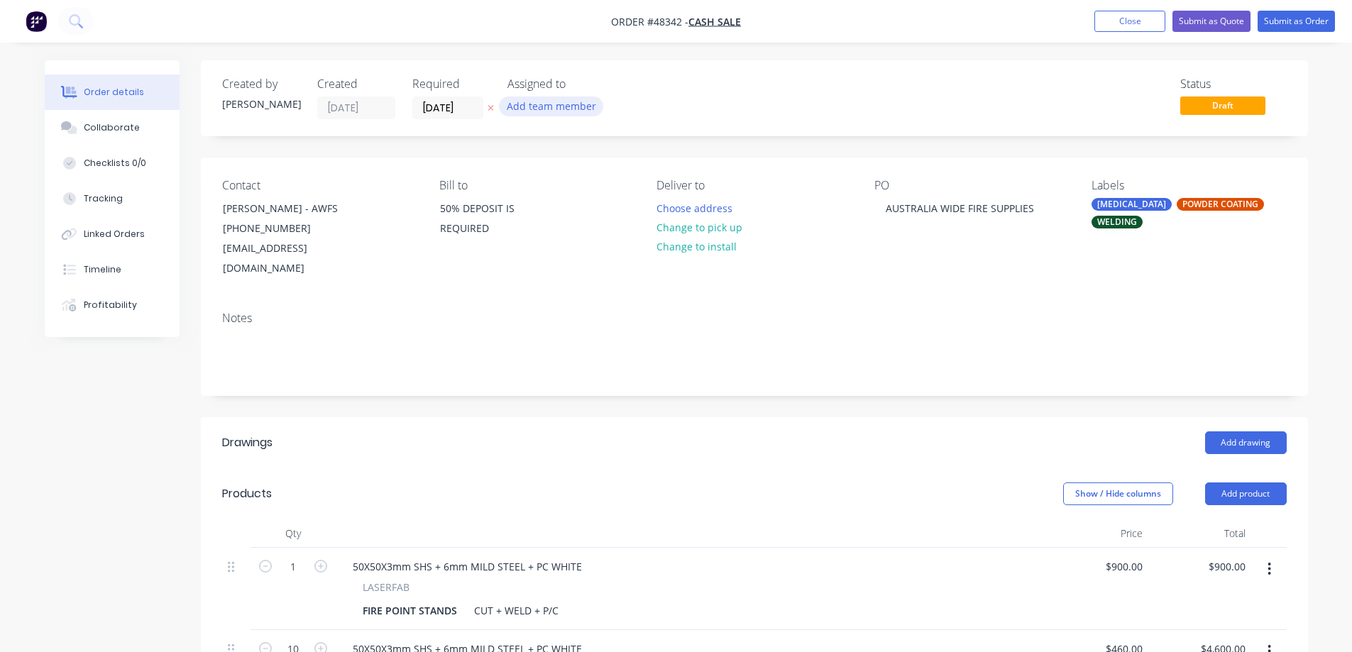
click at [566, 106] on button "Add team member" at bounding box center [551, 106] width 104 height 19
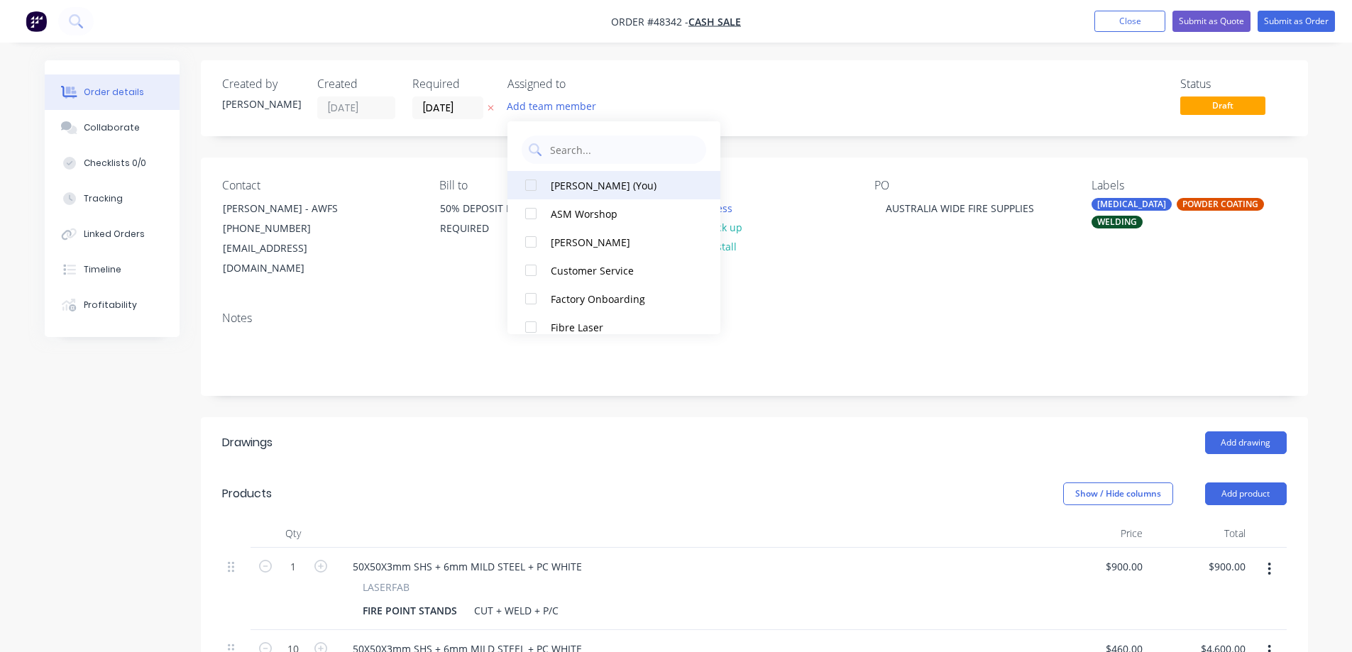
click at [545, 187] on button "[PERSON_NAME] (You)" at bounding box center [614, 185] width 213 height 28
click at [488, 105] on icon "button" at bounding box center [491, 108] width 6 height 9
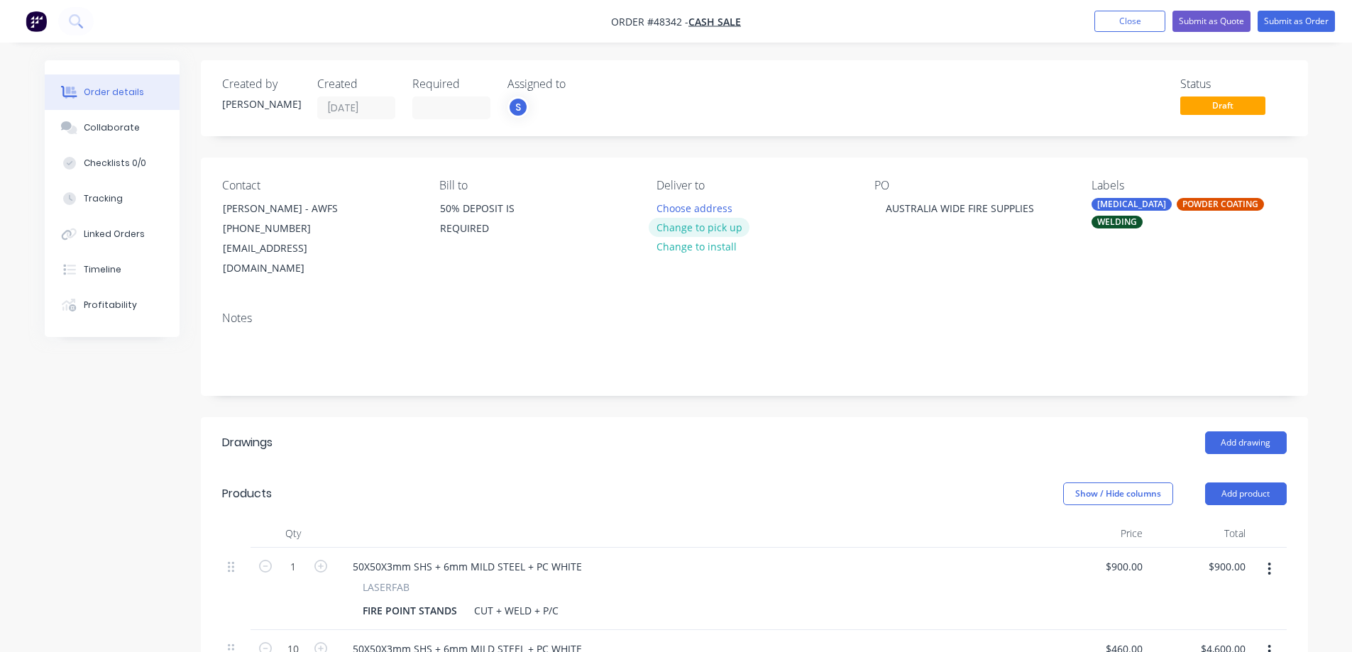
click at [711, 227] on button "Change to pick up" at bounding box center [699, 227] width 101 height 19
click at [1209, 23] on button "Submit as Quote" at bounding box center [1212, 21] width 78 height 21
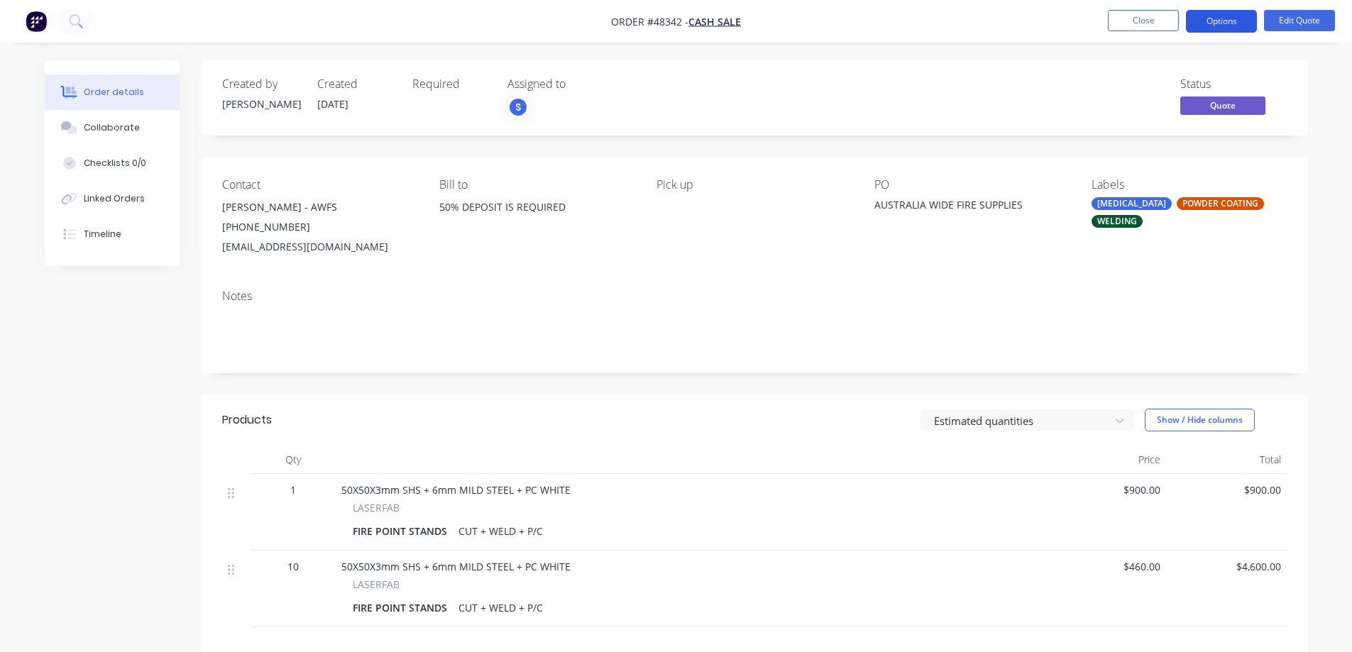
click at [1226, 22] on button "Options" at bounding box center [1221, 21] width 71 height 23
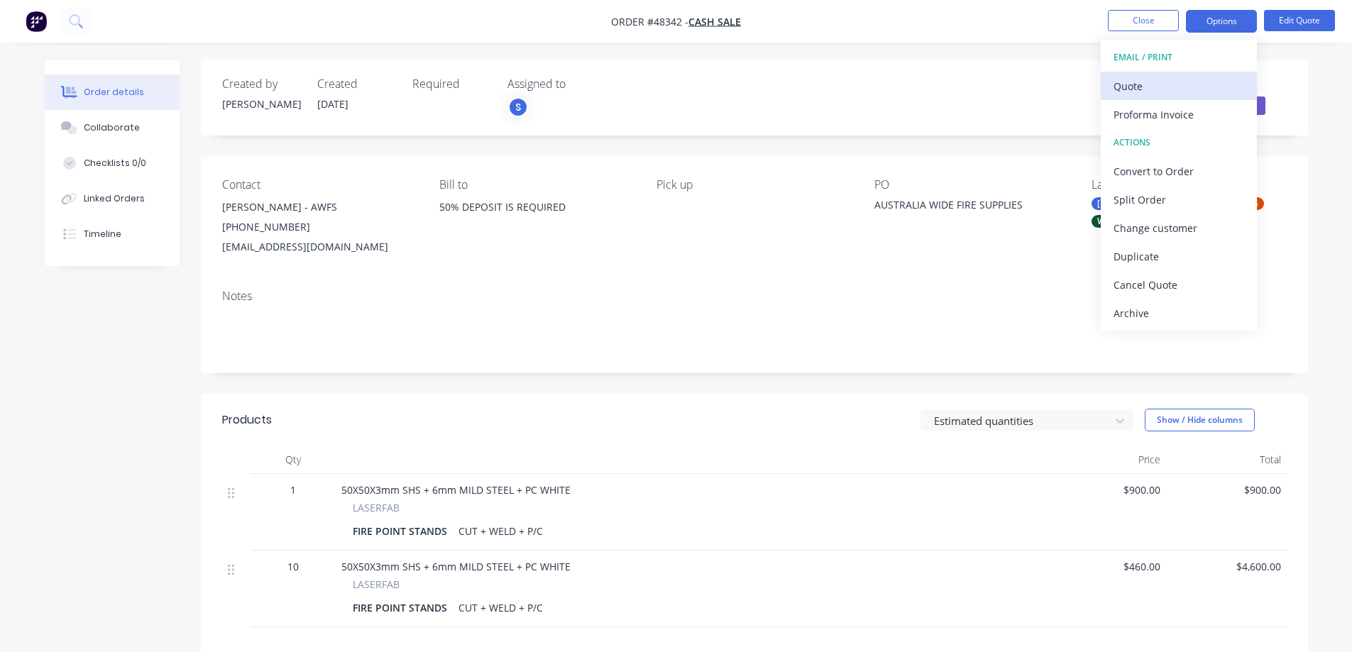
click at [1151, 82] on div "Quote" at bounding box center [1179, 86] width 131 height 21
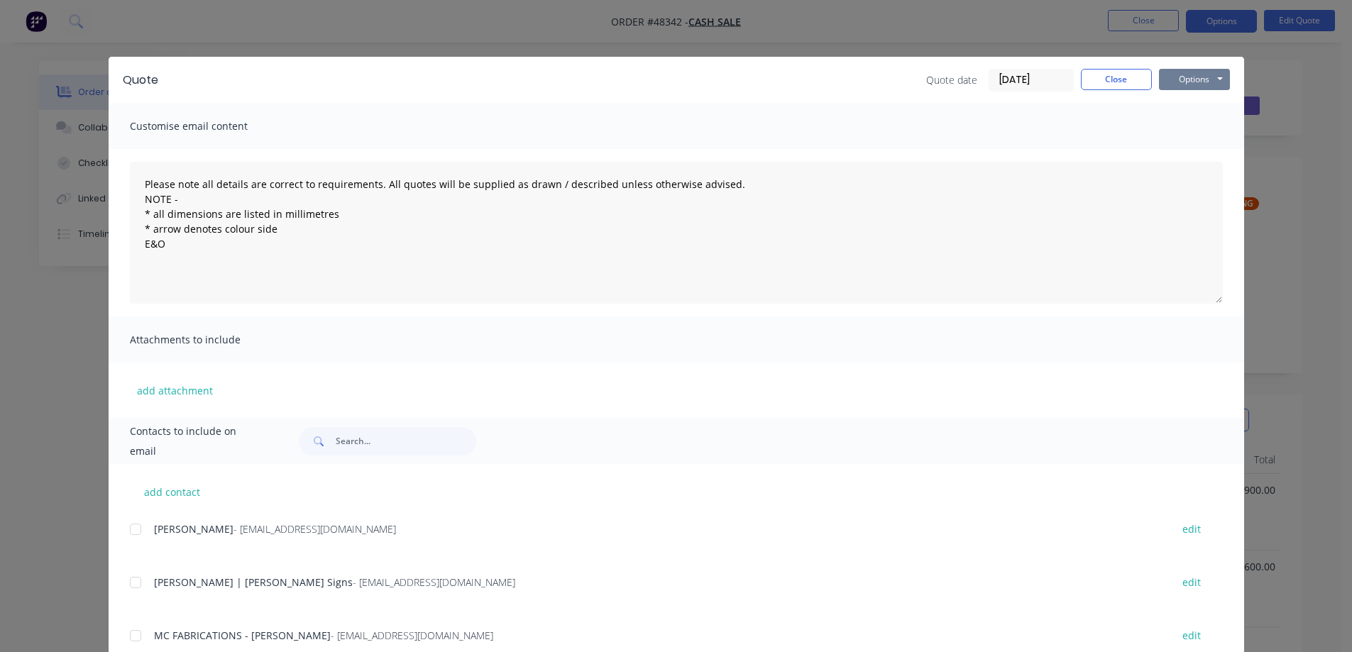
click at [1193, 77] on button "Options" at bounding box center [1194, 79] width 71 height 21
click at [1203, 126] on button "Print" at bounding box center [1204, 127] width 91 height 23
click at [1122, 74] on button "Close" at bounding box center [1116, 79] width 71 height 21
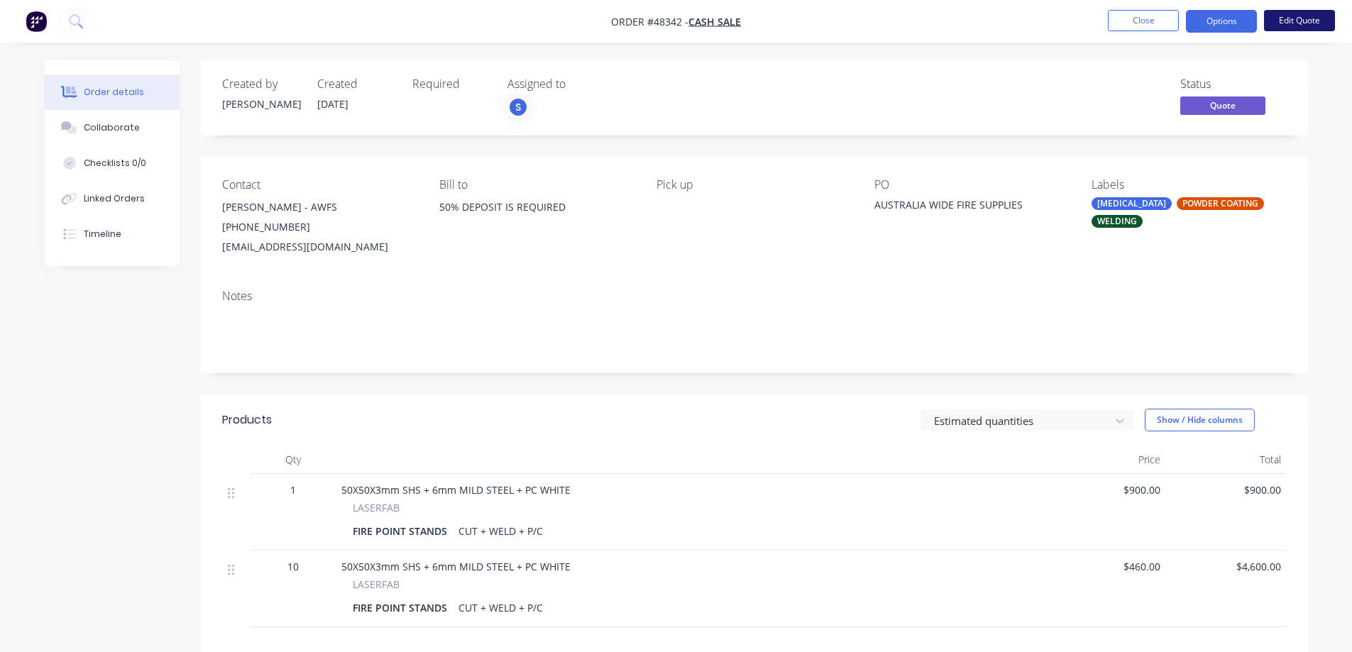
click at [1308, 21] on button "Edit Quote" at bounding box center [1299, 20] width 71 height 21
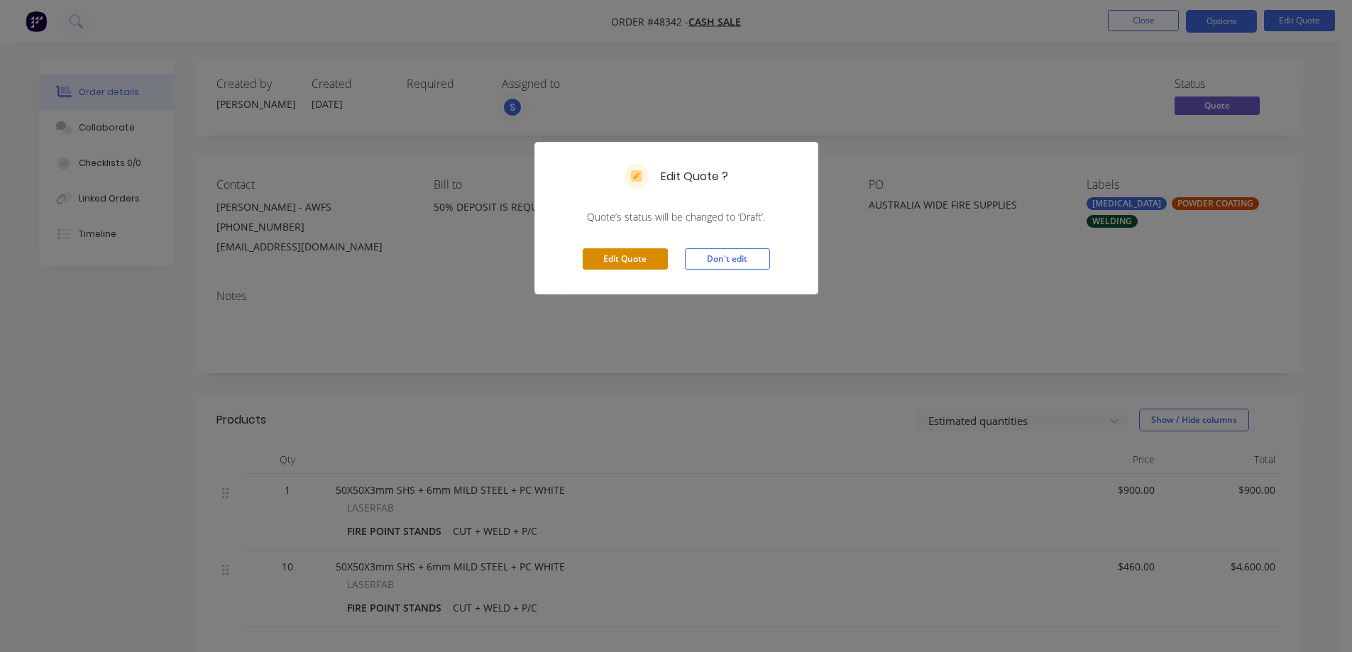
click at [640, 253] on button "Edit Quote" at bounding box center [625, 258] width 85 height 21
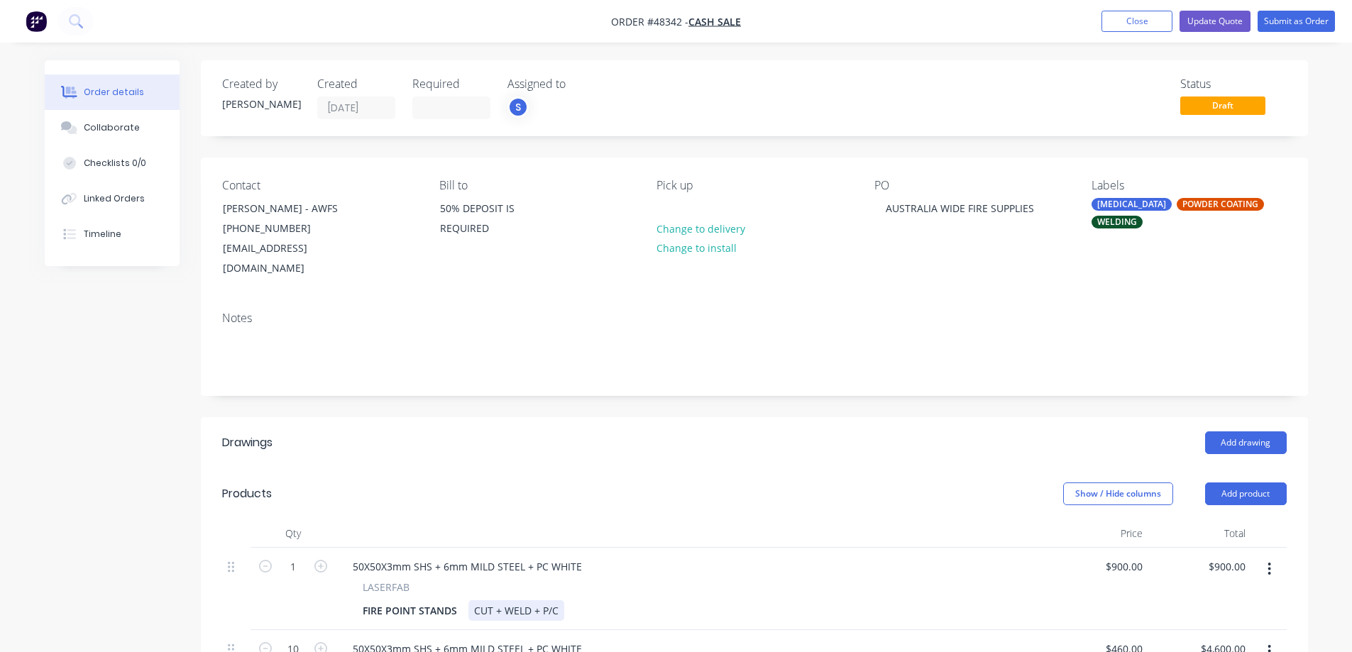
click at [503, 601] on div "CUT + WELD + P/C" at bounding box center [517, 611] width 96 height 21
click at [668, 469] on header "Products Show / Hide columns Add product" at bounding box center [754, 494] width 1107 height 51
click at [1232, 20] on button "Update Quote" at bounding box center [1215, 21] width 71 height 21
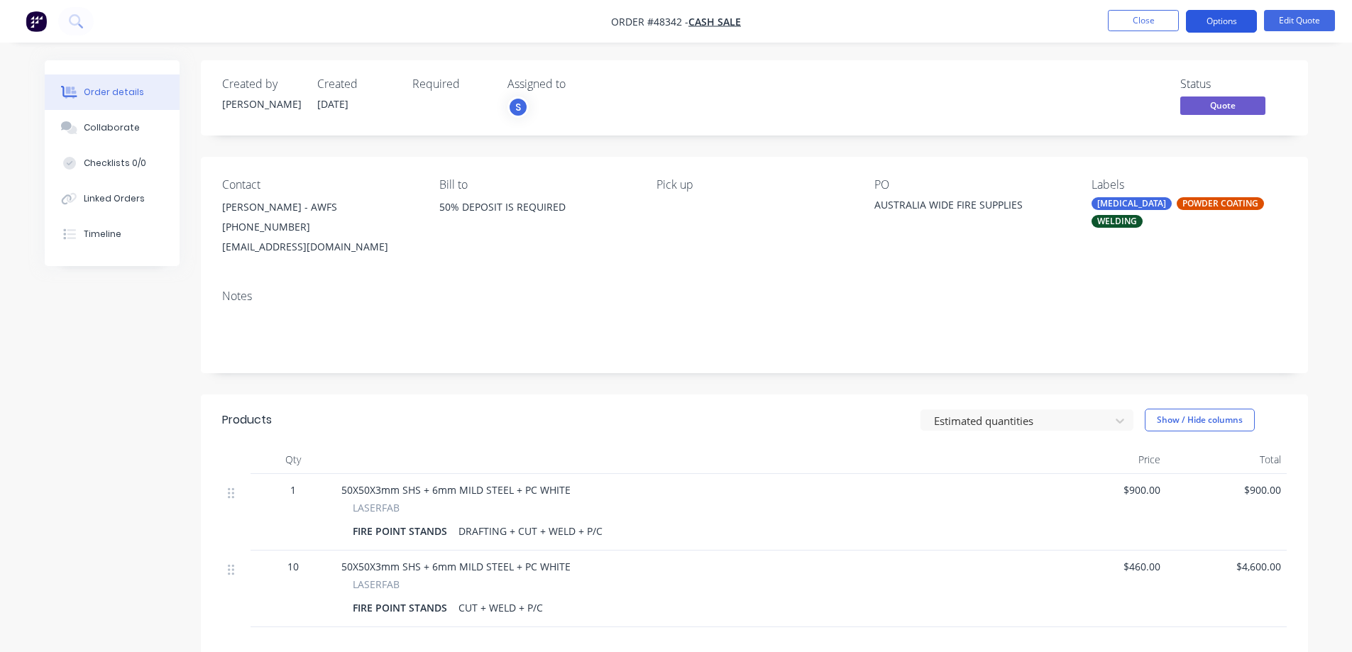
click at [1231, 16] on button "Options" at bounding box center [1221, 21] width 71 height 23
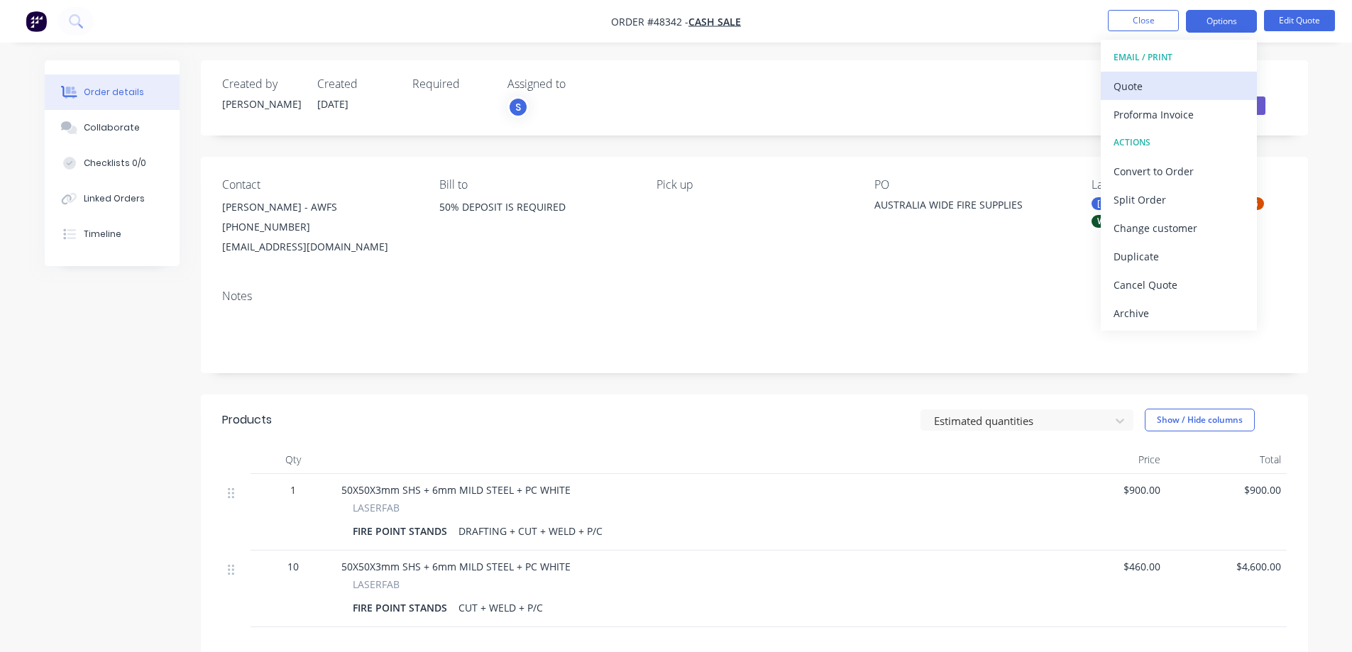
click at [1149, 91] on div "Quote" at bounding box center [1179, 86] width 131 height 21
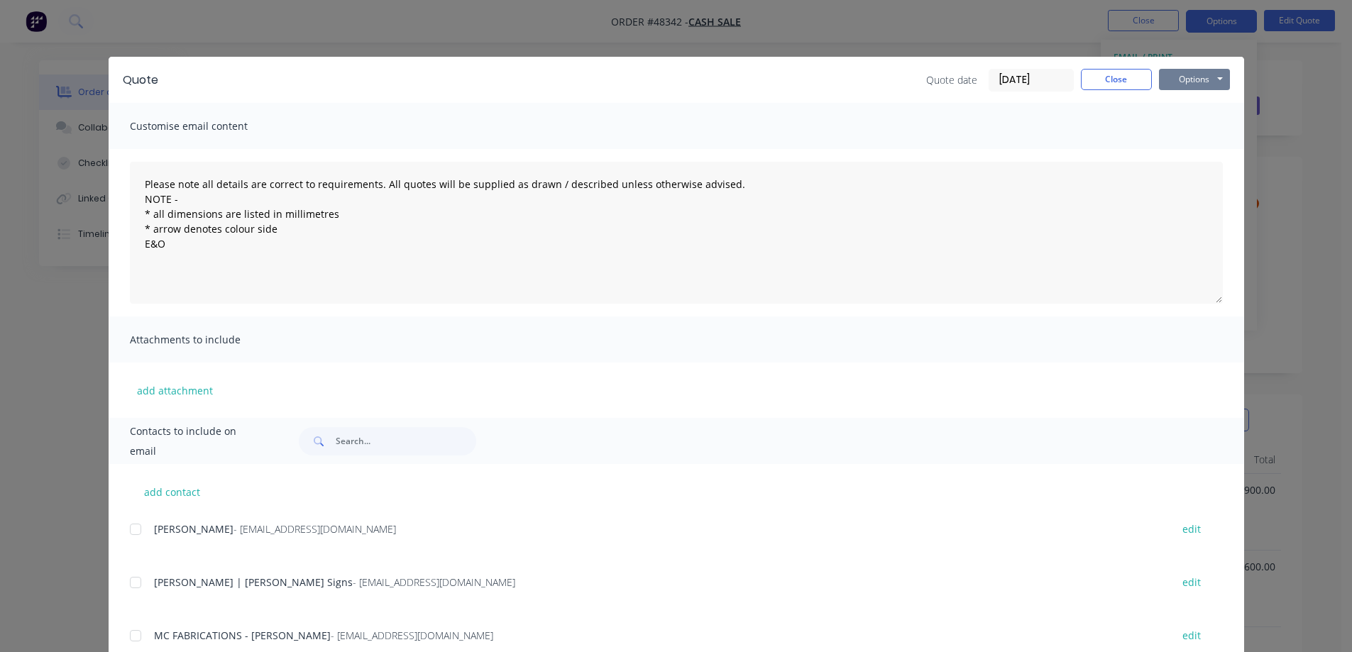
click at [1201, 76] on button "Options" at bounding box center [1194, 79] width 71 height 21
click at [1183, 127] on button "Print" at bounding box center [1204, 127] width 91 height 23
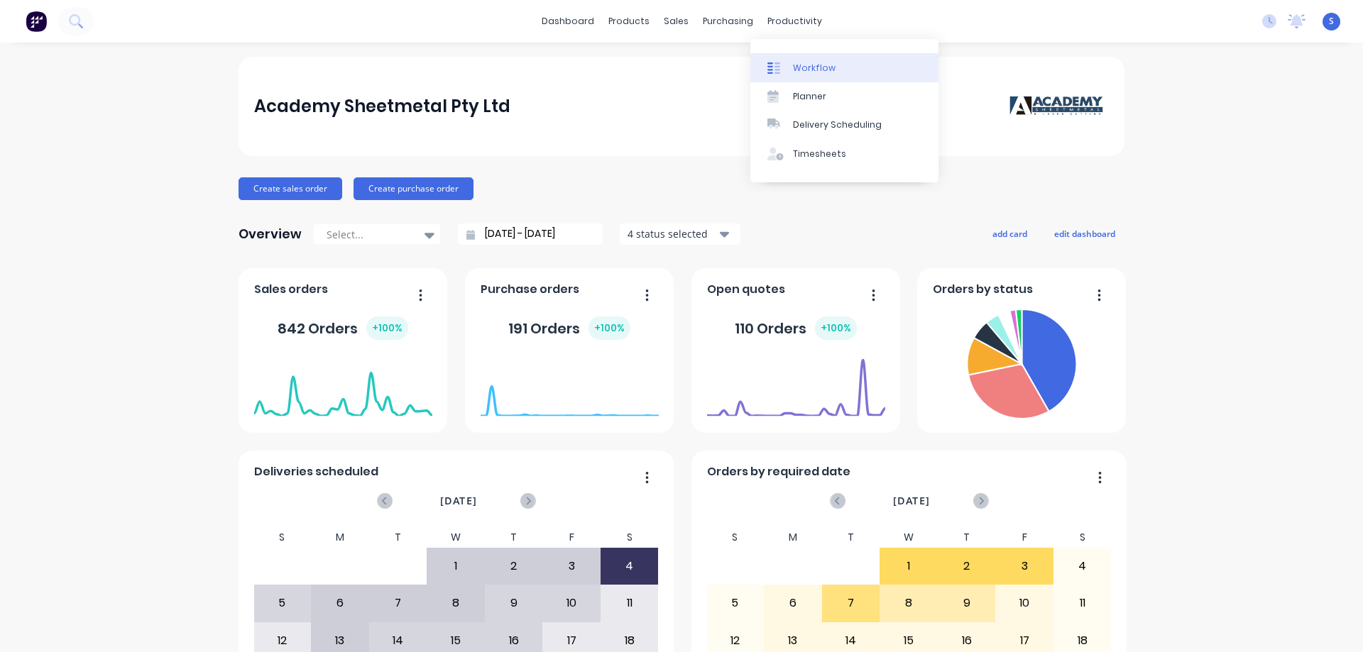
click at [799, 80] on link "Workflow" at bounding box center [844, 67] width 188 height 28
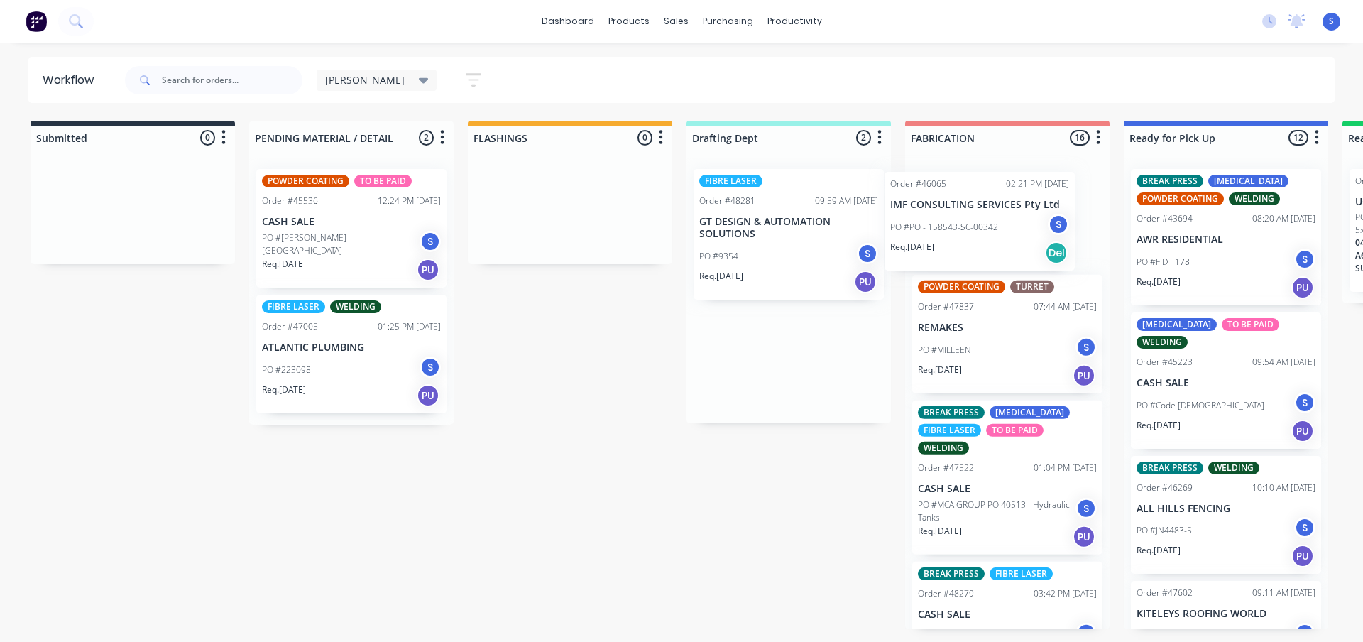
drag, startPoint x: 772, startPoint y: 221, endPoint x: 977, endPoint y: 231, distance: 204.7
click at [977, 231] on div "Submitted 0 Sort By Created date Required date Order number Customer name Most …" at bounding box center [1173, 375] width 2368 height 508
